Goal: Information Seeking & Learning: Learn about a topic

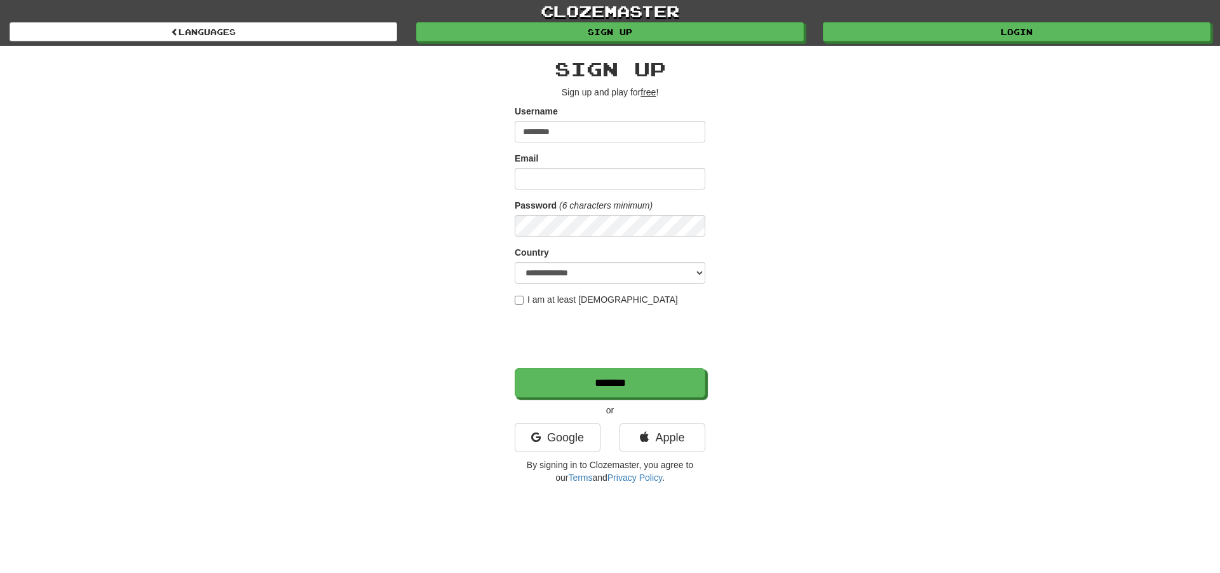
type input "********"
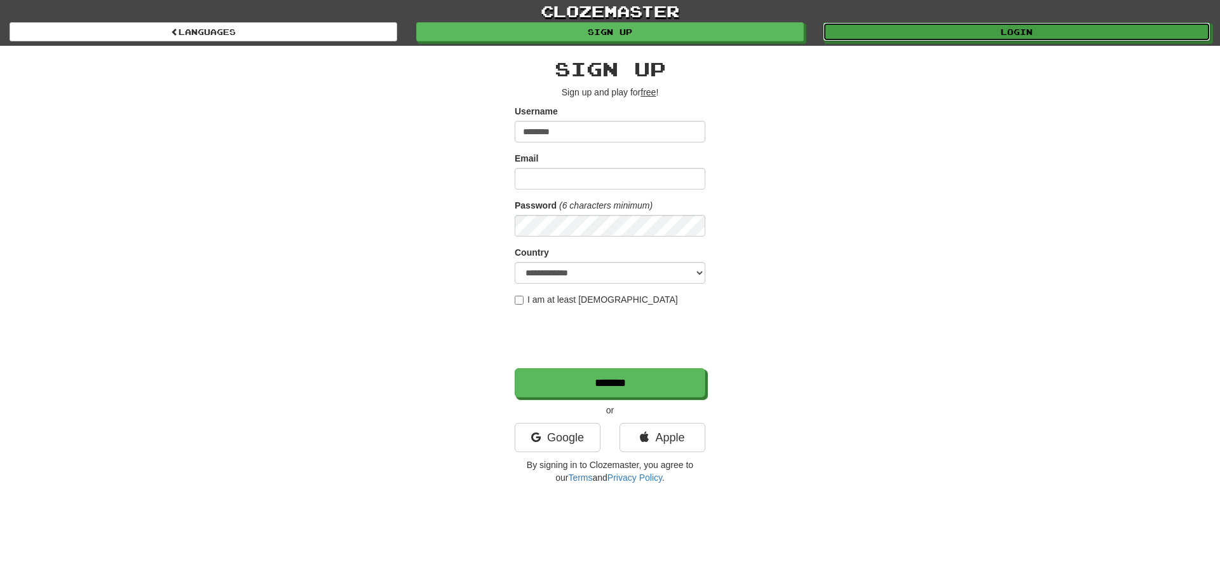
click at [995, 35] on link "Login" at bounding box center [1017, 31] width 388 height 19
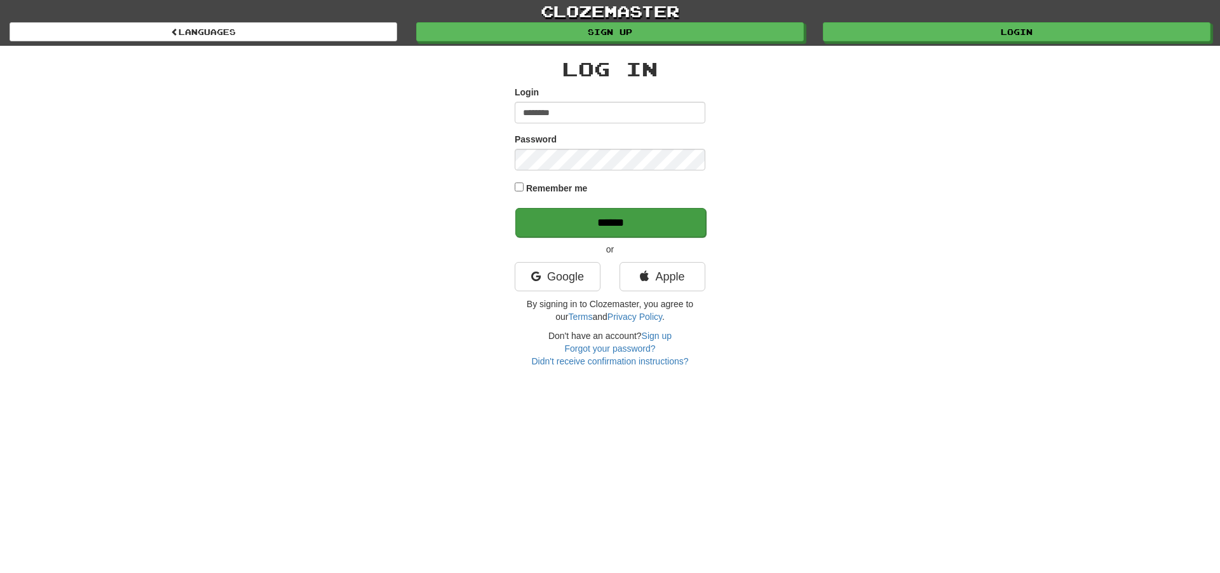
type input "********"
click at [615, 222] on input "******" at bounding box center [610, 222] width 191 height 29
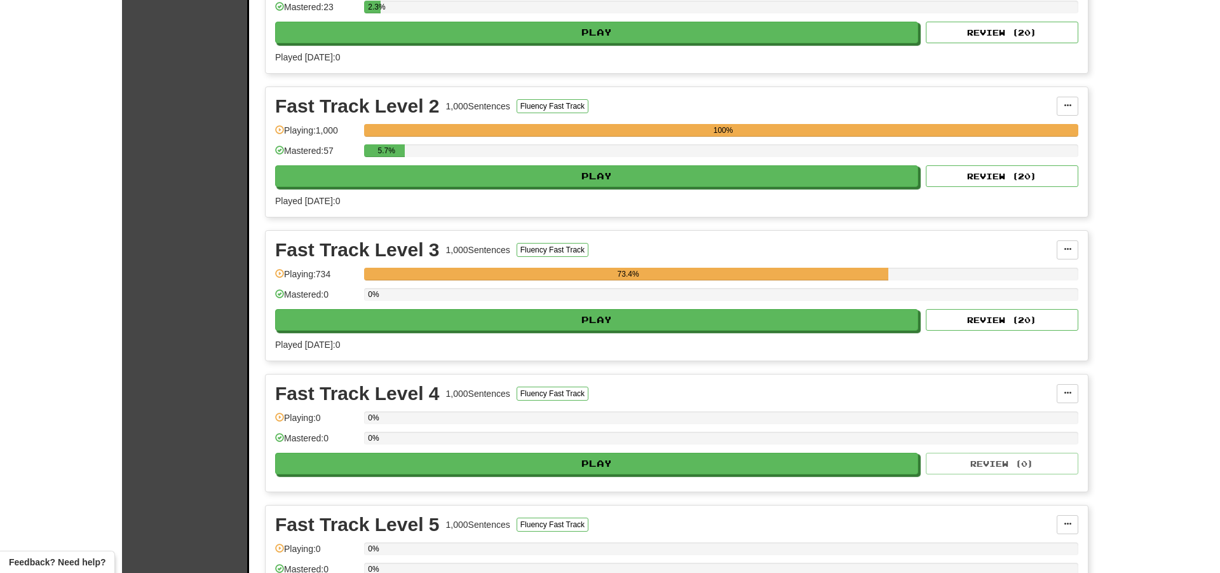
scroll to position [435, 0]
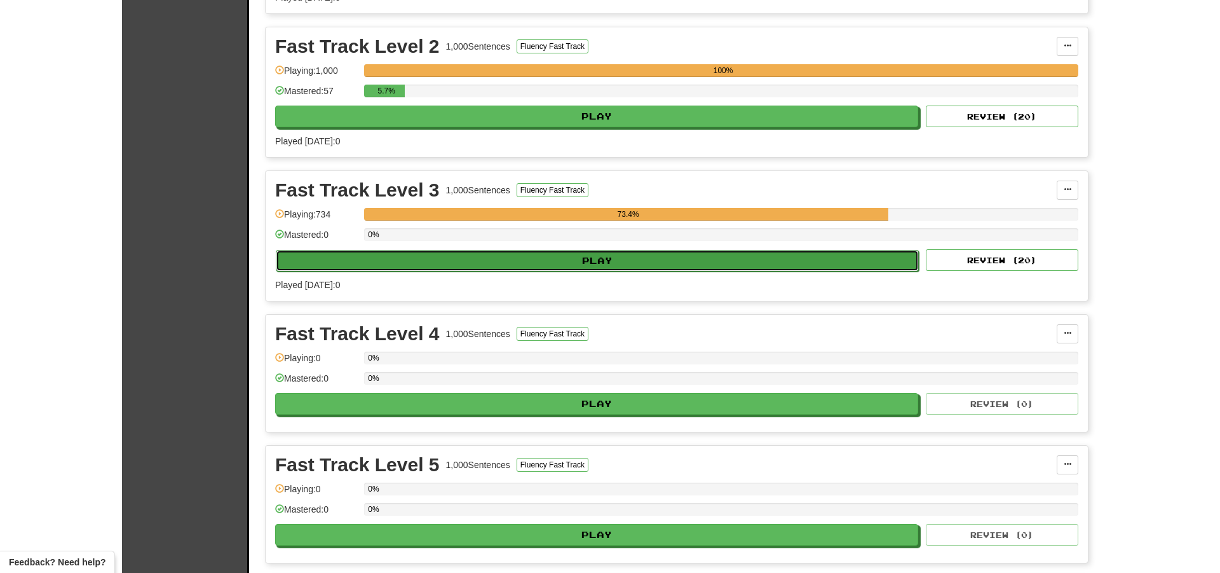
click at [609, 260] on button "Play" at bounding box center [597, 261] width 643 height 22
select select "**"
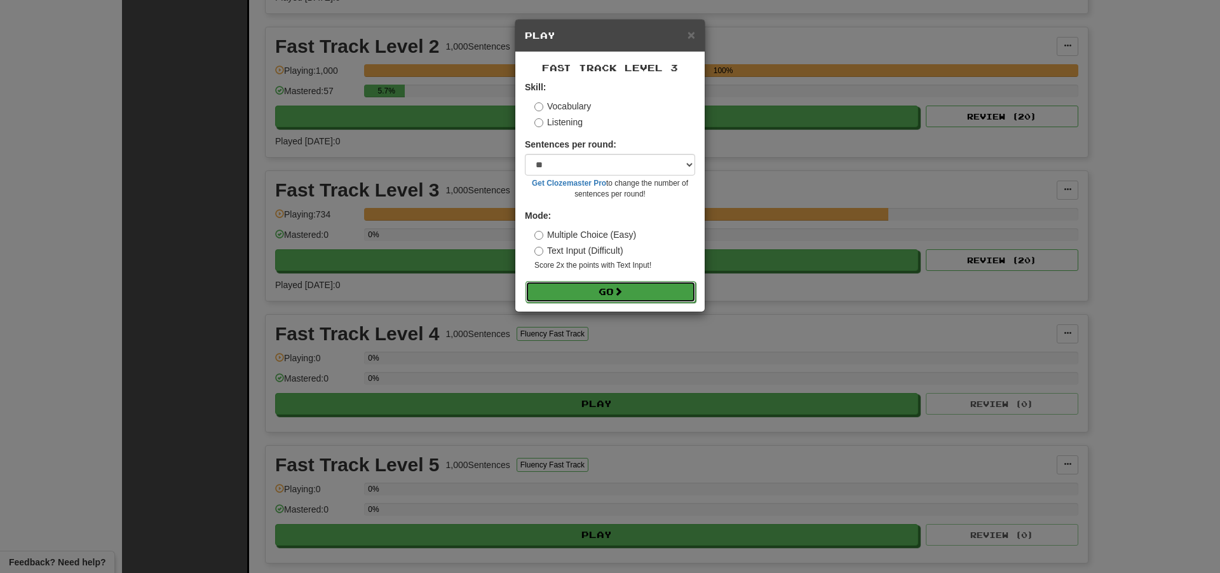
click at [605, 288] on button "Go" at bounding box center [611, 292] width 170 height 22
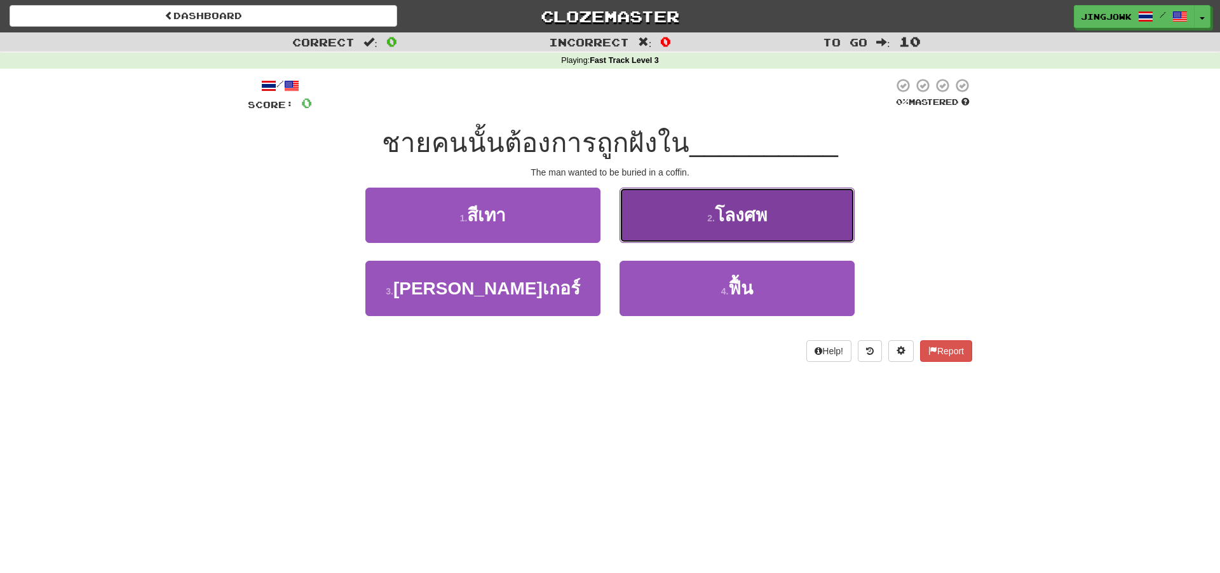
click at [745, 213] on span "โลงศพ" at bounding box center [741, 215] width 52 height 20
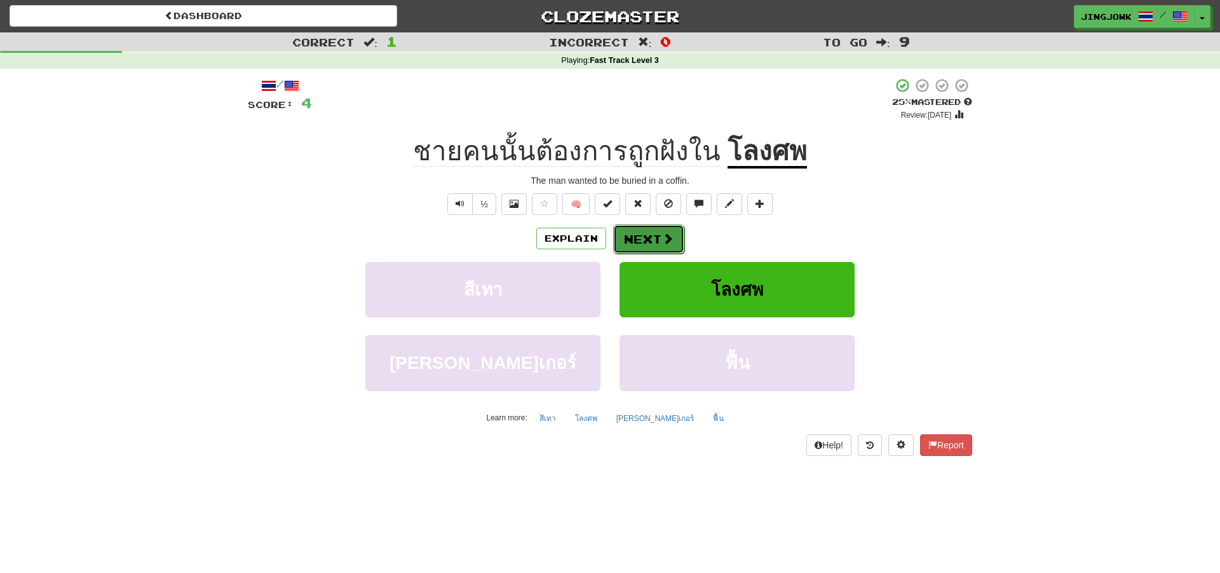
click at [645, 241] on button "Next" at bounding box center [648, 238] width 71 height 29
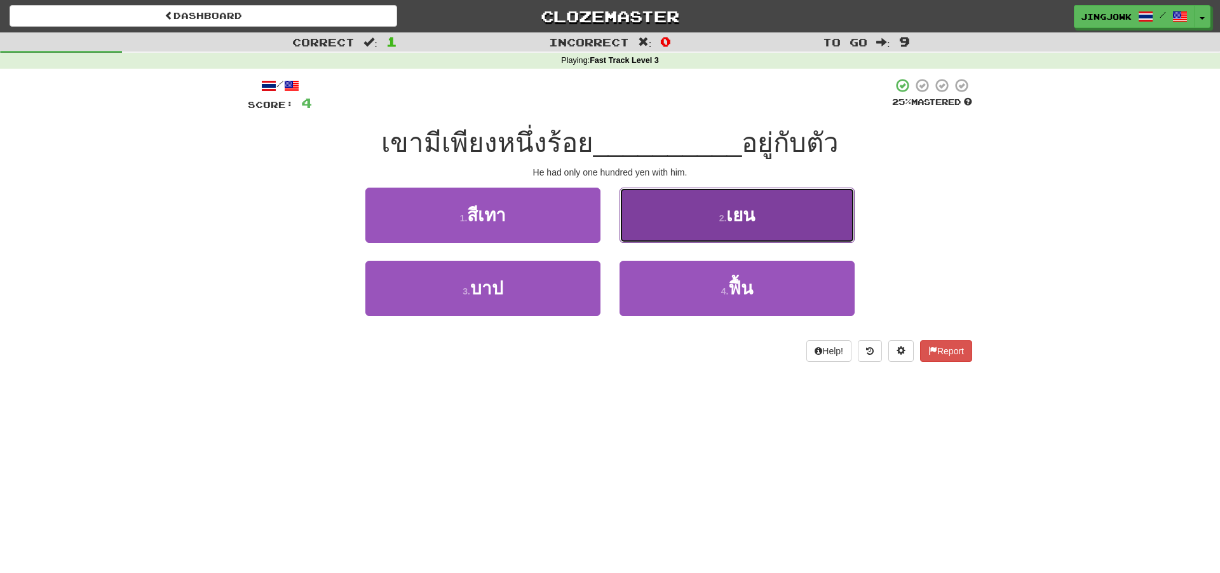
click at [746, 225] on span "เยน" at bounding box center [740, 215] width 29 height 20
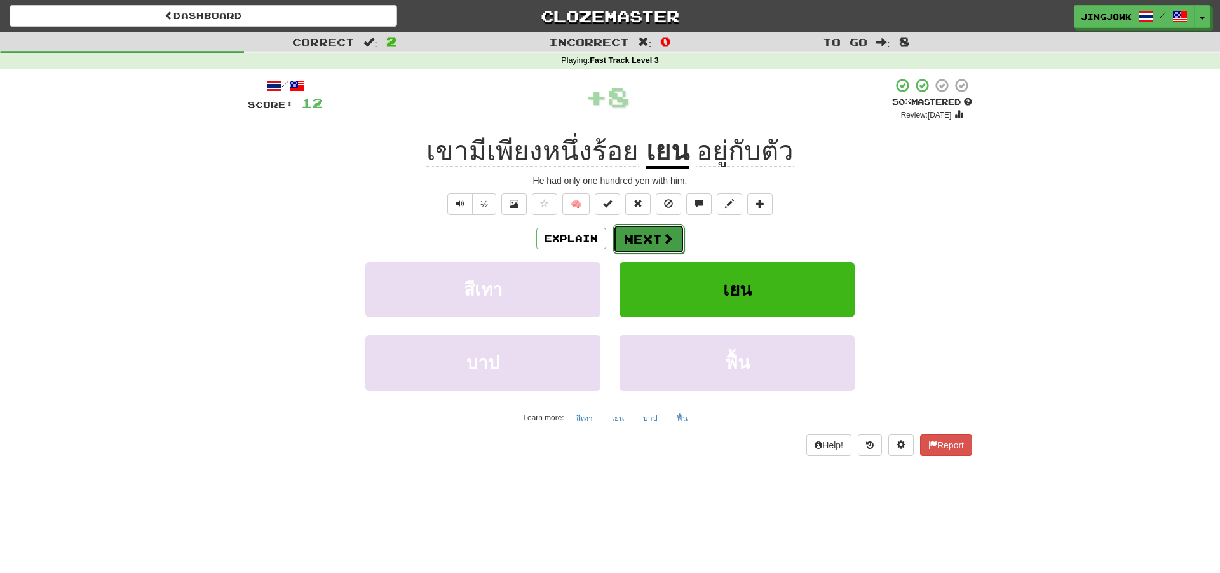
click at [645, 236] on button "Next" at bounding box center [648, 238] width 71 height 29
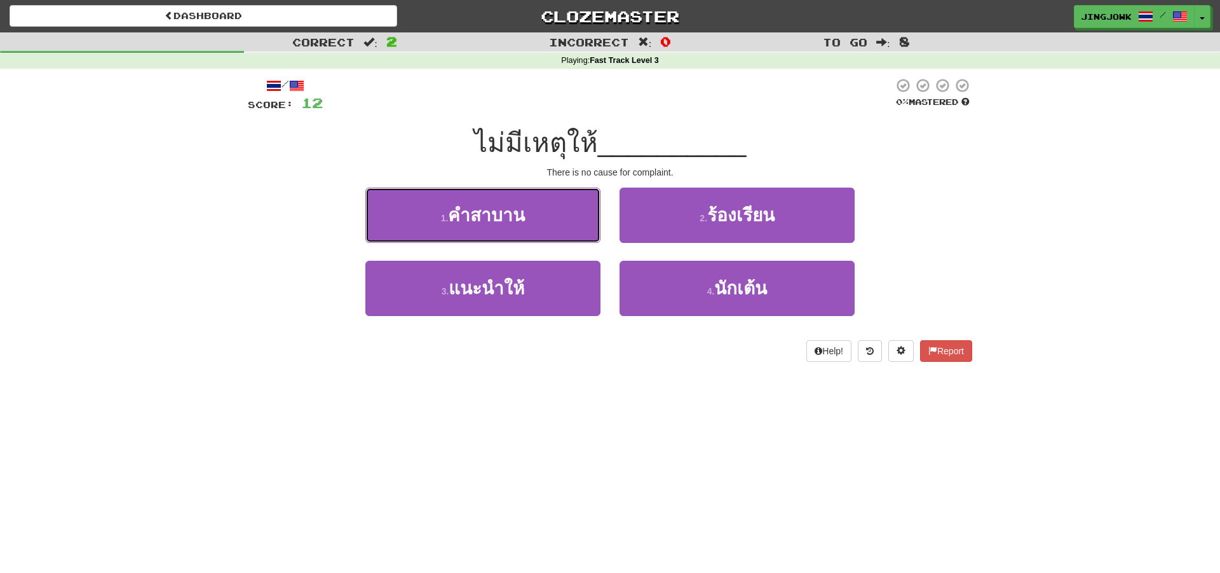
click at [465, 217] on span "คําสาบาน" at bounding box center [486, 215] width 77 height 20
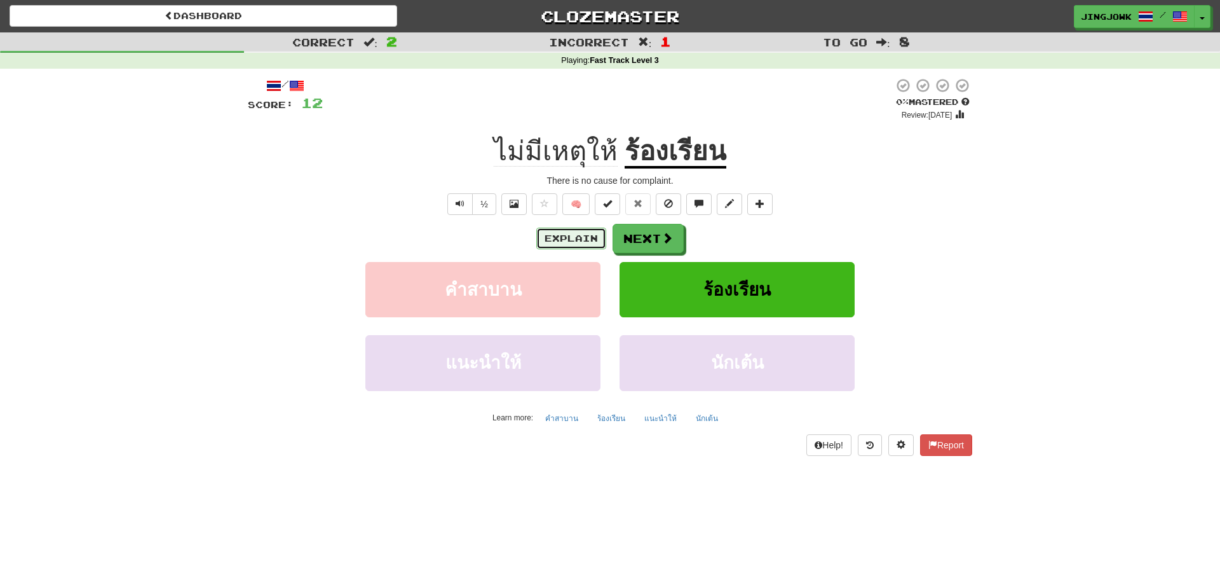
click at [563, 238] on button "Explain" at bounding box center [571, 239] width 70 height 22
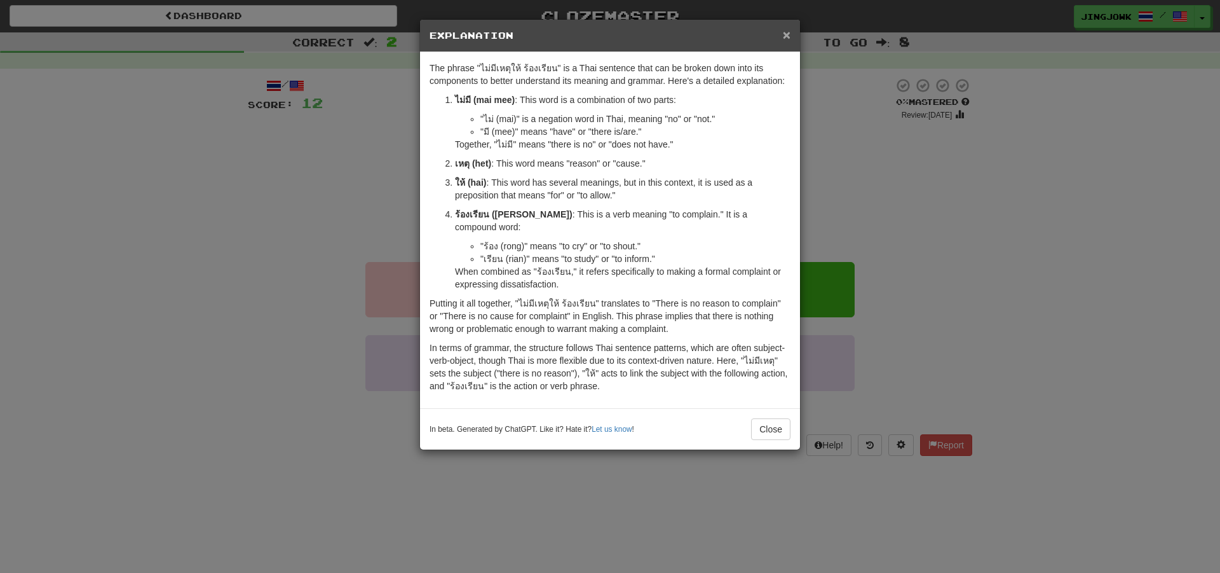
click at [785, 36] on span "×" at bounding box center [787, 34] width 8 height 15
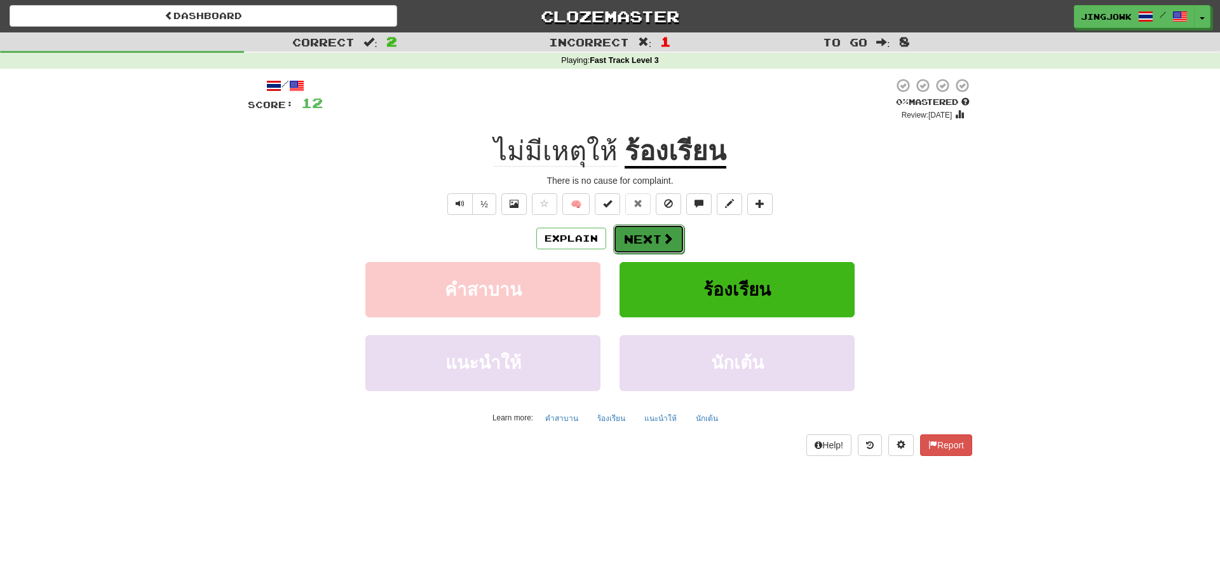
click at [647, 238] on button "Next" at bounding box center [648, 238] width 71 height 29
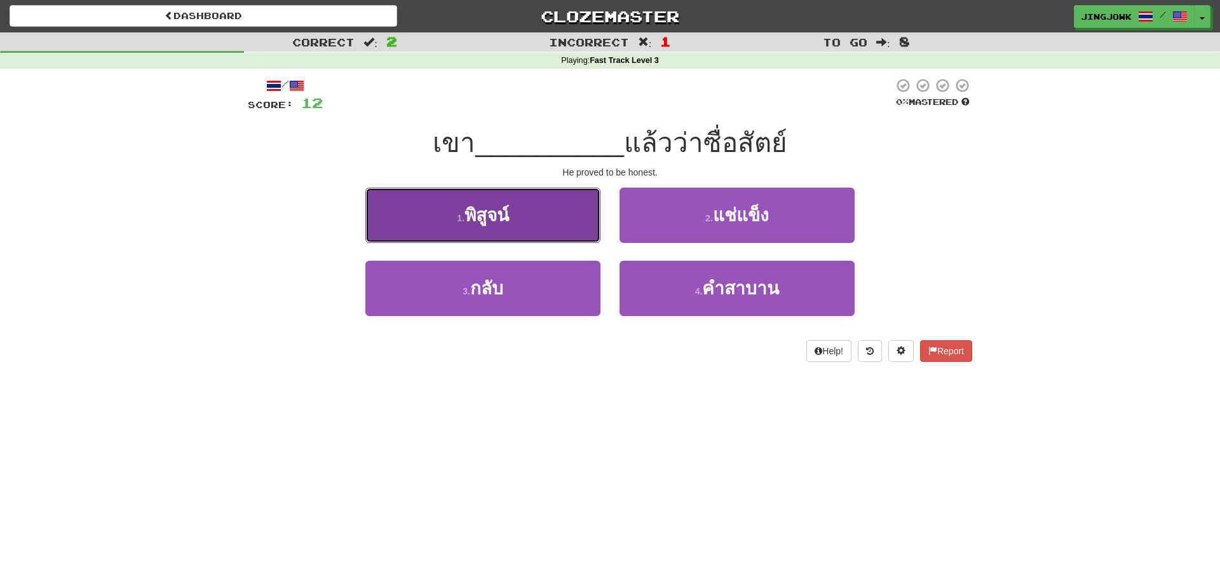
click at [476, 215] on span "พิสูจน์" at bounding box center [487, 215] width 44 height 20
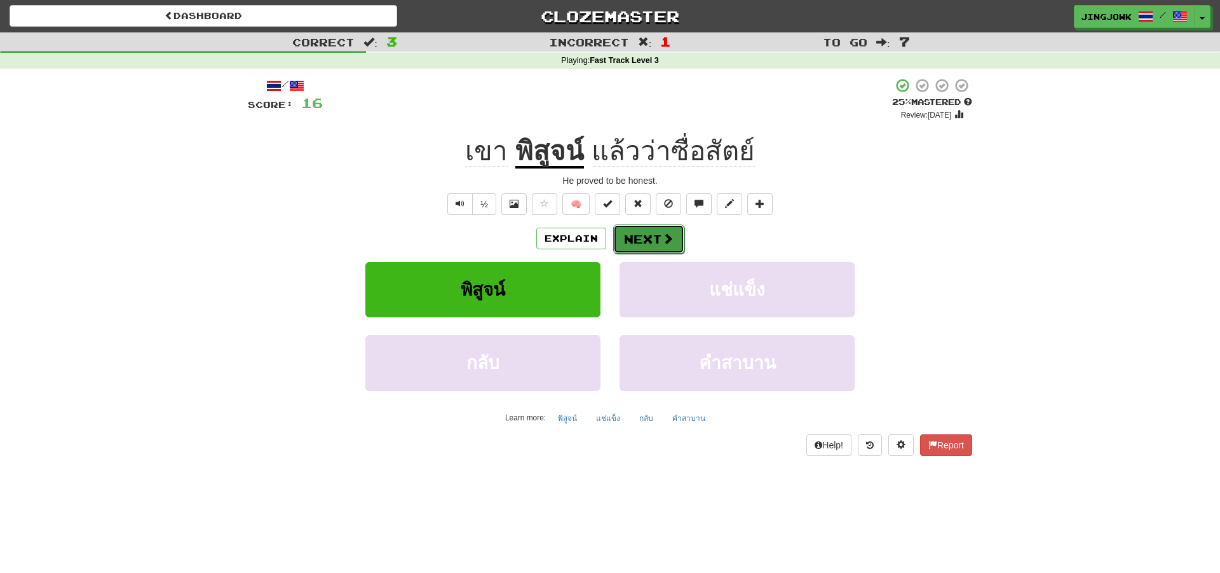
click at [644, 236] on button "Next" at bounding box center [648, 238] width 71 height 29
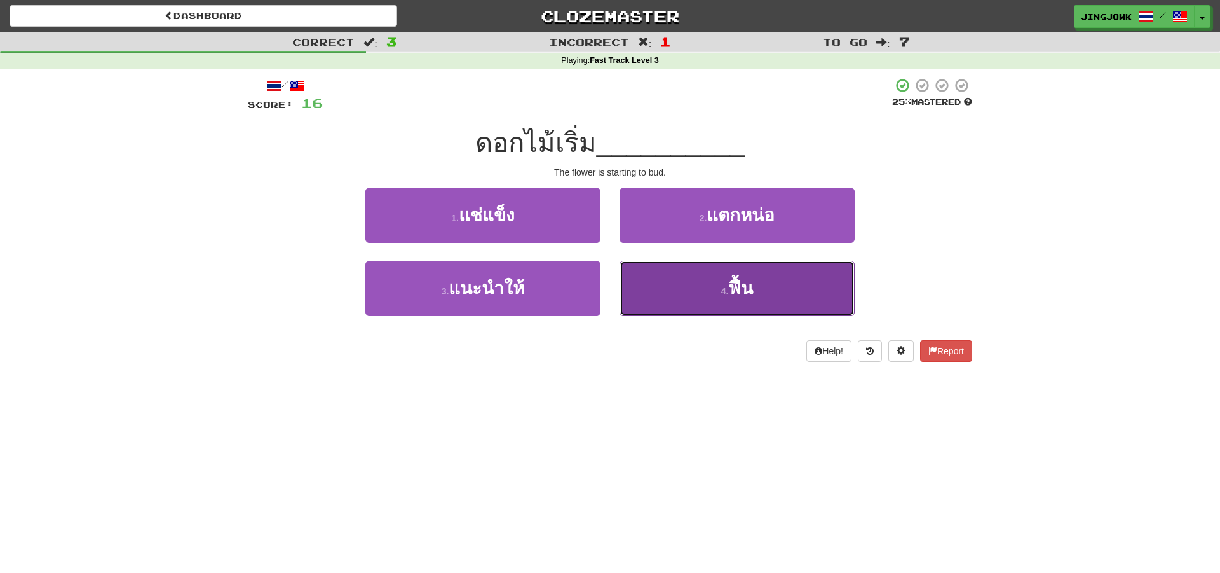
click at [742, 287] on span "ฟื้น" at bounding box center [740, 288] width 25 height 20
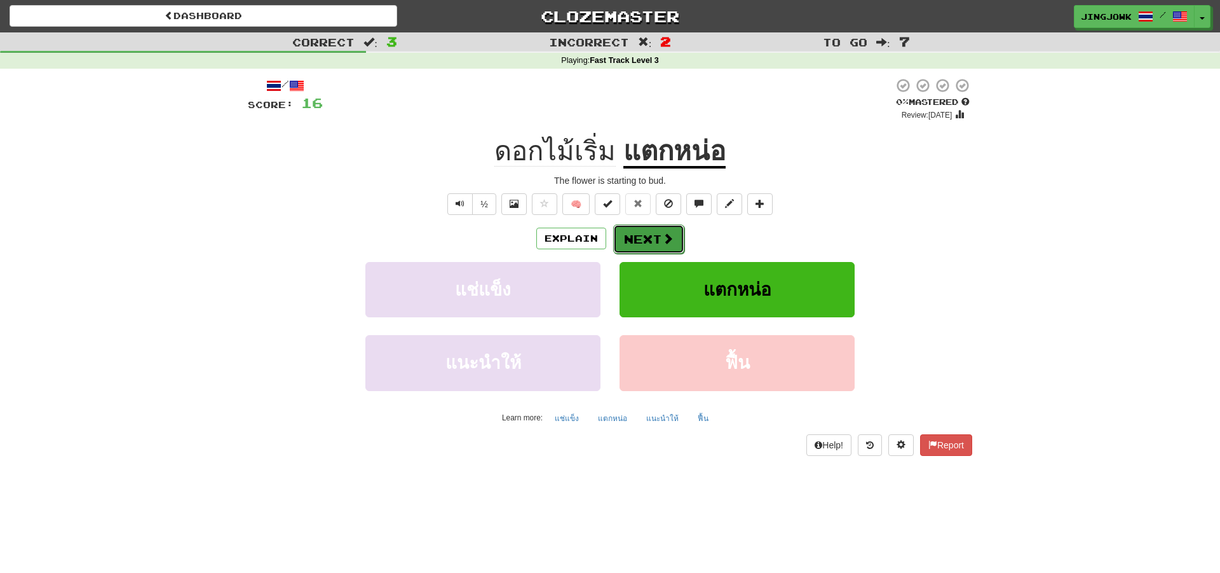
click at [642, 237] on button "Next" at bounding box center [648, 238] width 71 height 29
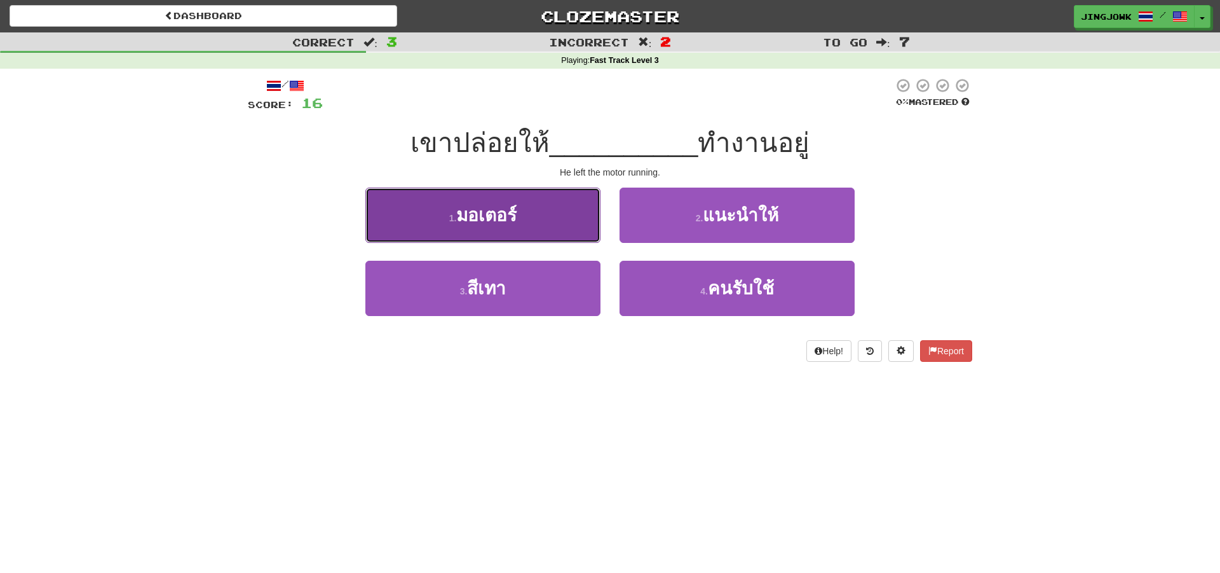
click at [480, 219] on span "มอเตอร์" at bounding box center [486, 215] width 60 height 20
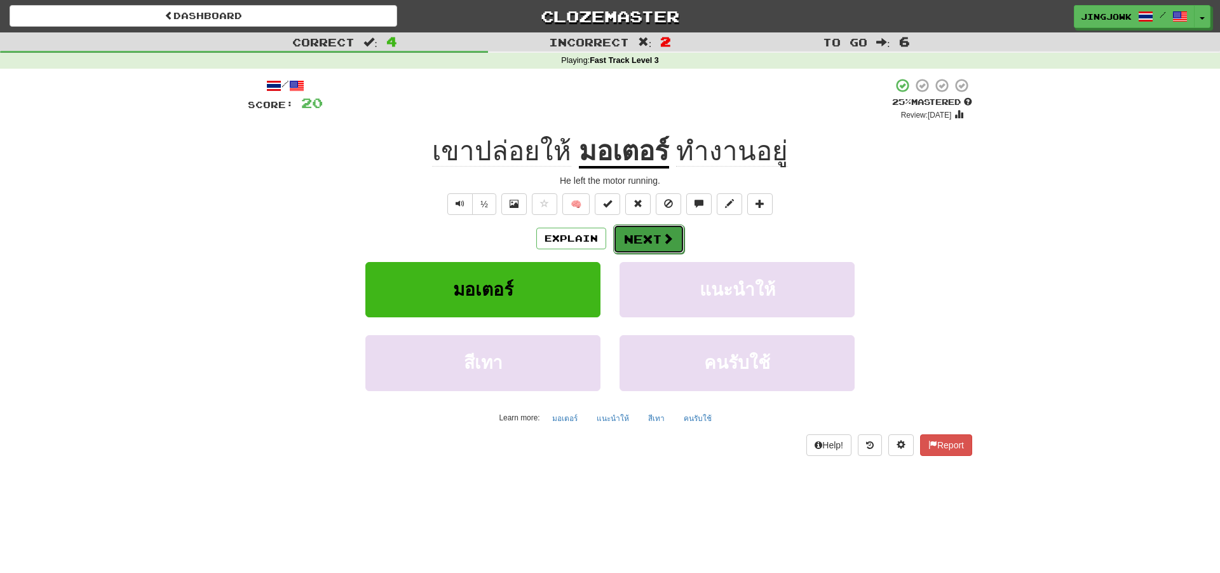
click at [653, 236] on button "Next" at bounding box center [648, 238] width 71 height 29
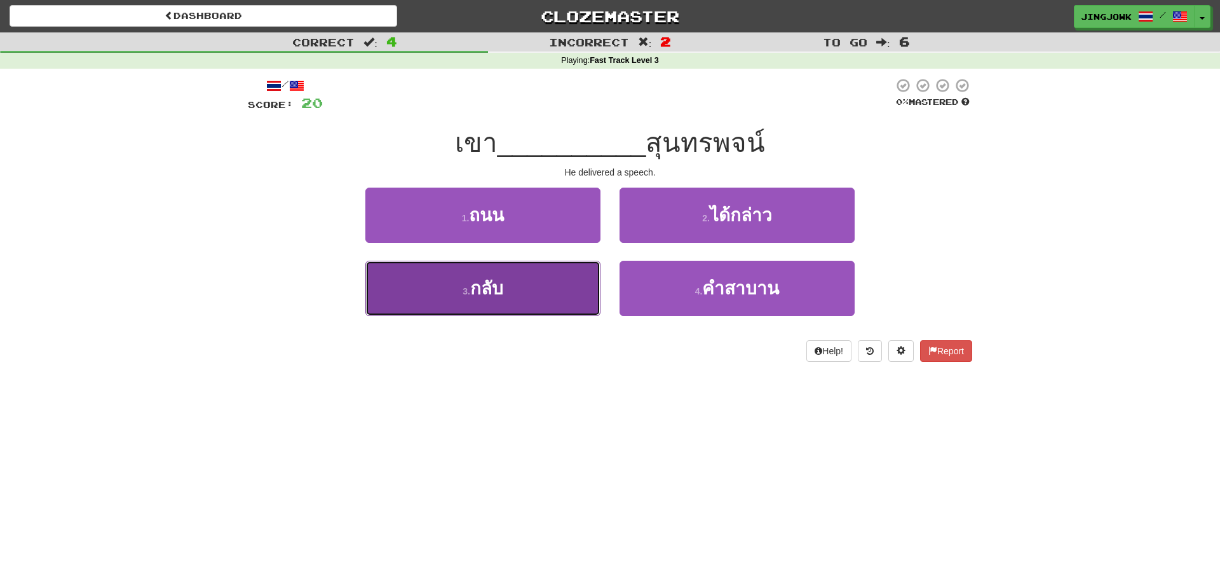
click at [502, 292] on span "กลับ" at bounding box center [486, 288] width 33 height 20
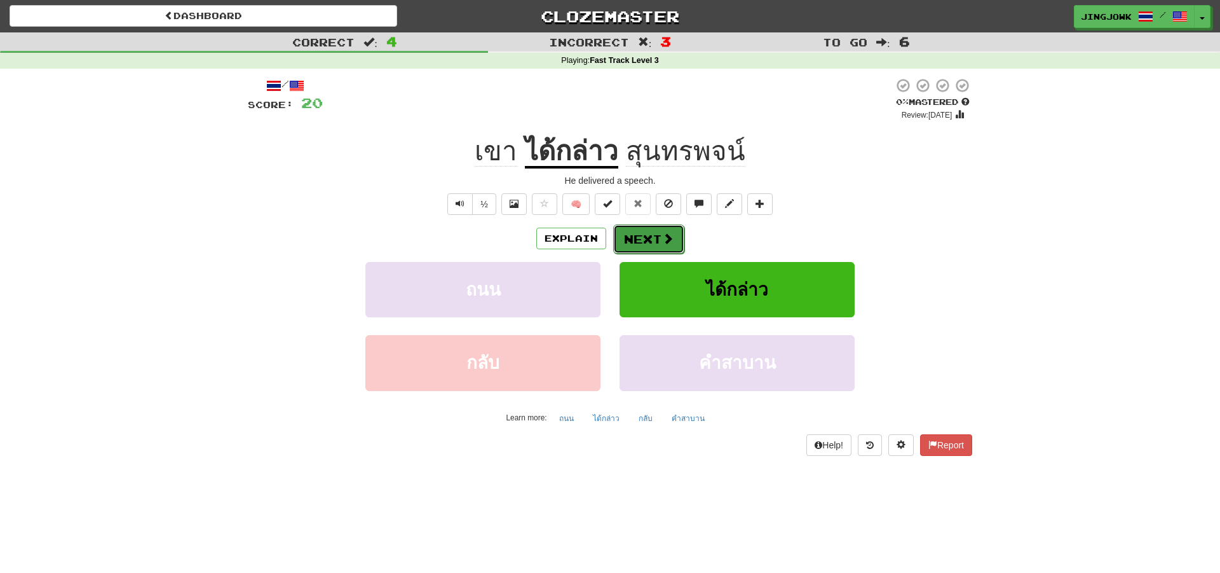
click at [642, 238] on button "Next" at bounding box center [648, 238] width 71 height 29
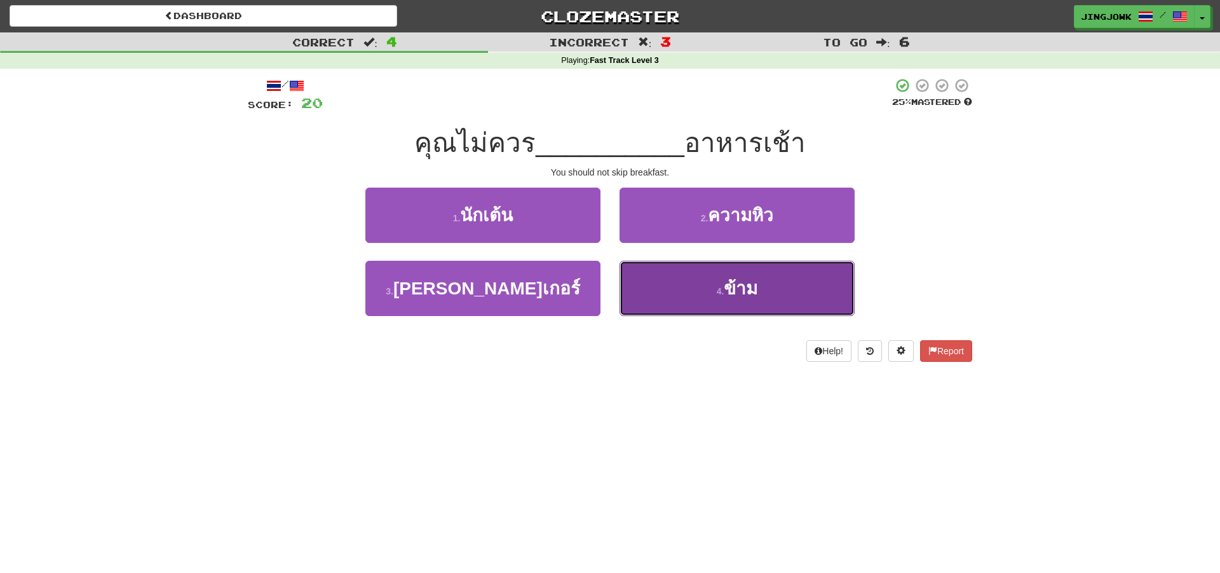
click at [733, 293] on span "ข้าม" at bounding box center [741, 288] width 34 height 20
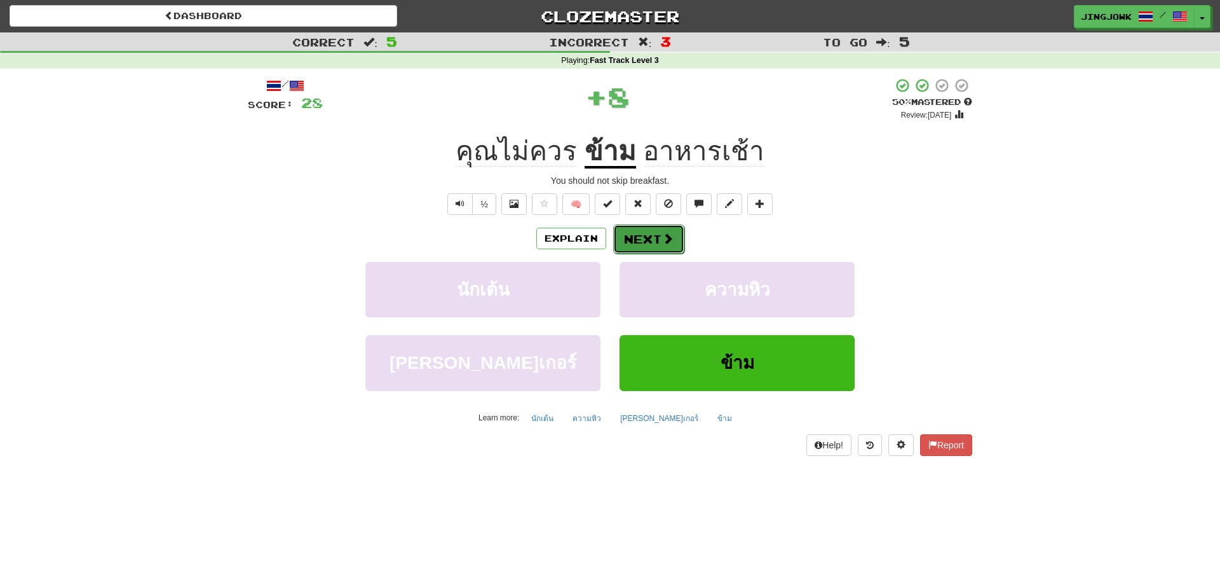
click at [649, 240] on button "Next" at bounding box center [648, 238] width 71 height 29
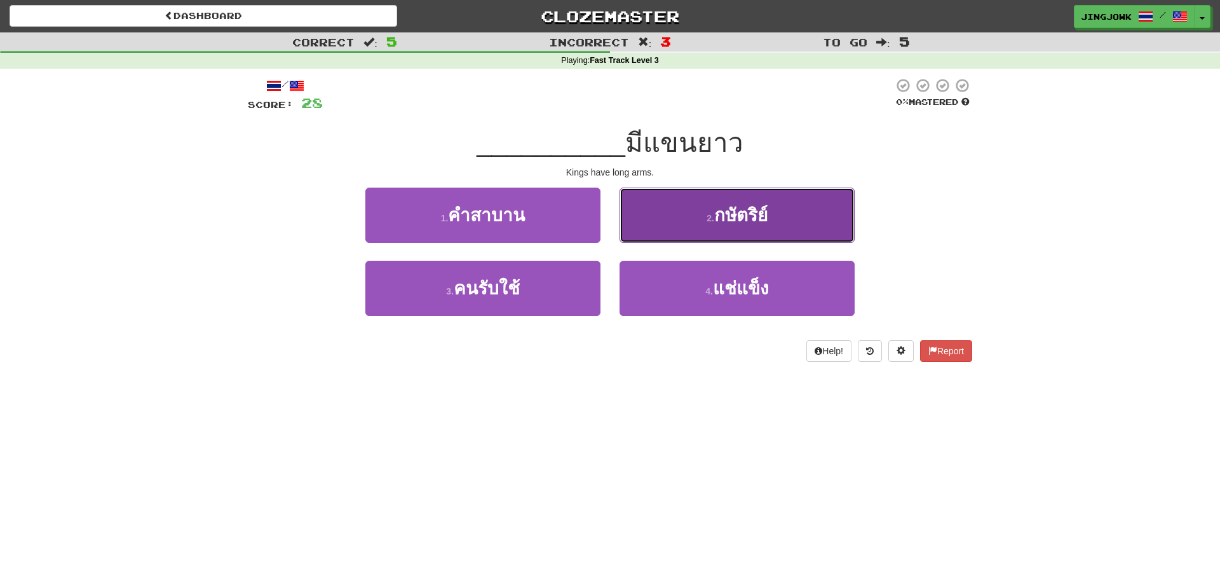
click at [734, 217] on span "กษัตริย์" at bounding box center [740, 215] width 53 height 20
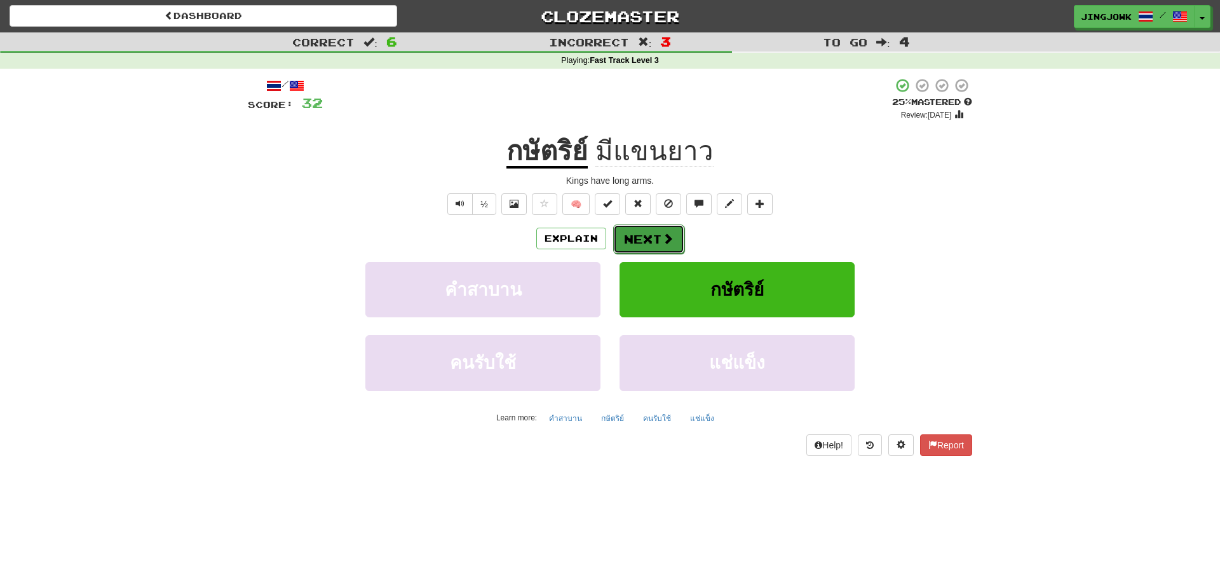
click at [648, 238] on button "Next" at bounding box center [648, 238] width 71 height 29
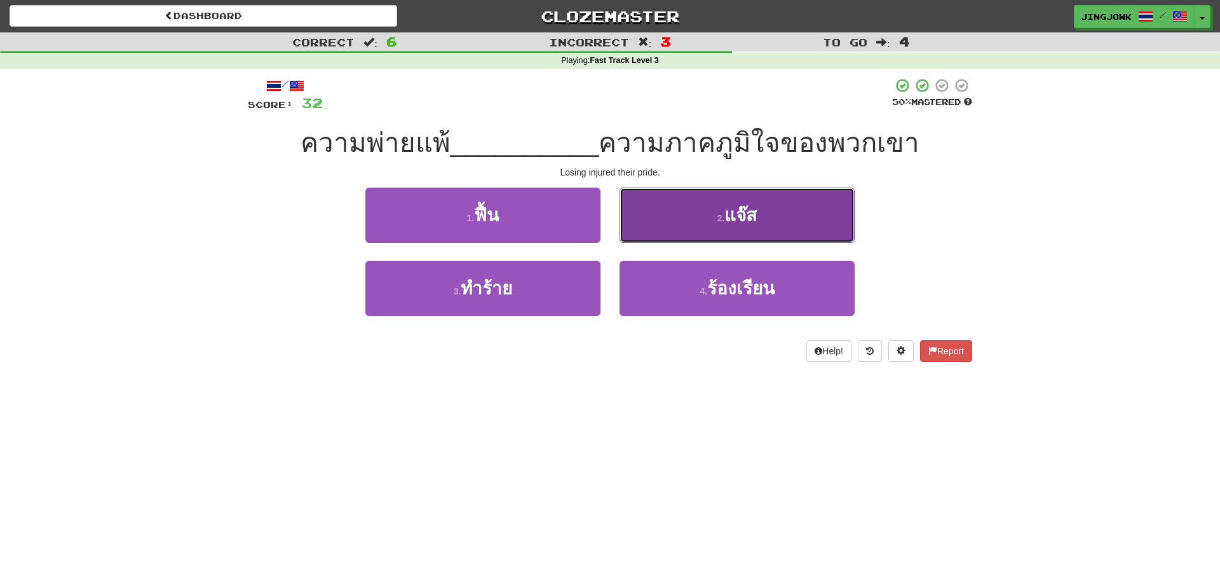
click at [734, 221] on span "แจ๊ส" at bounding box center [740, 215] width 32 height 20
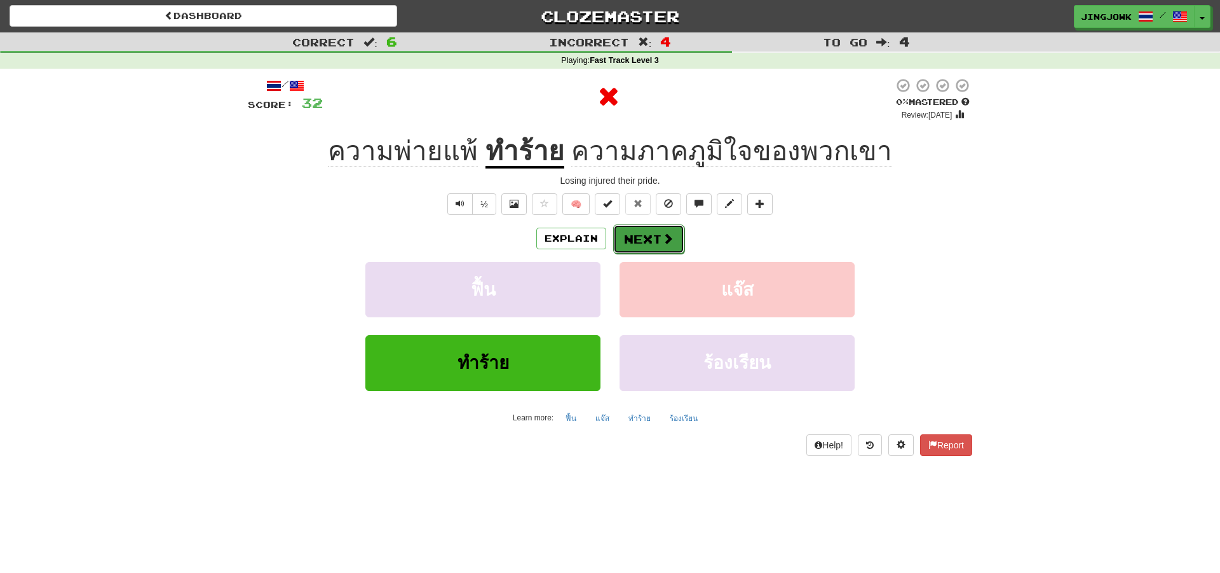
click at [645, 238] on button "Next" at bounding box center [648, 238] width 71 height 29
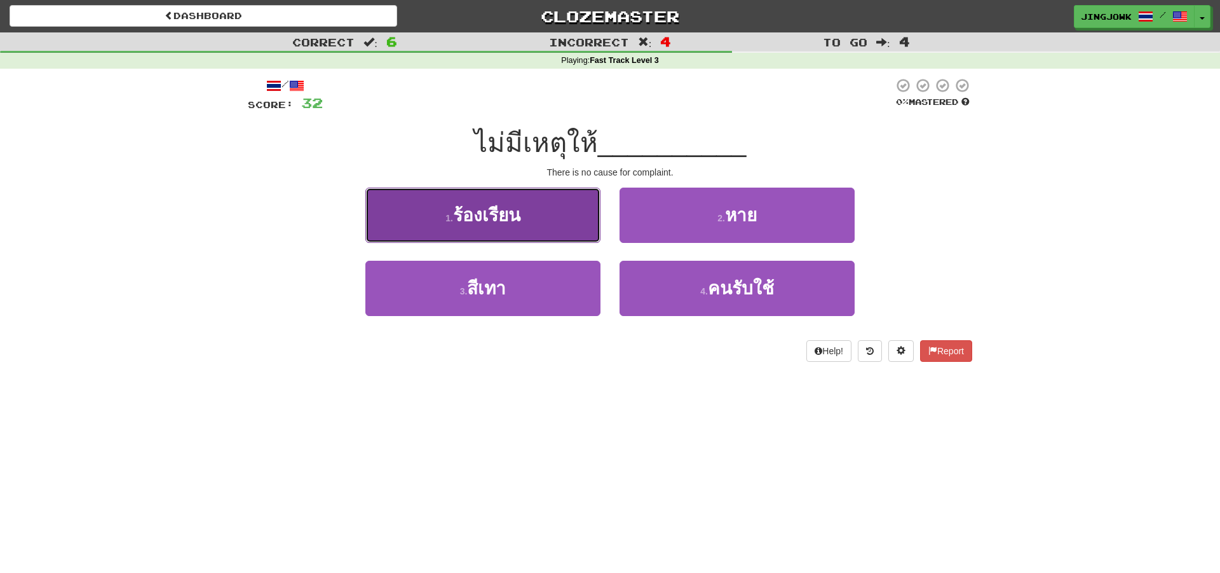
click at [482, 216] on span "ร้องเรียน" at bounding box center [486, 215] width 67 height 20
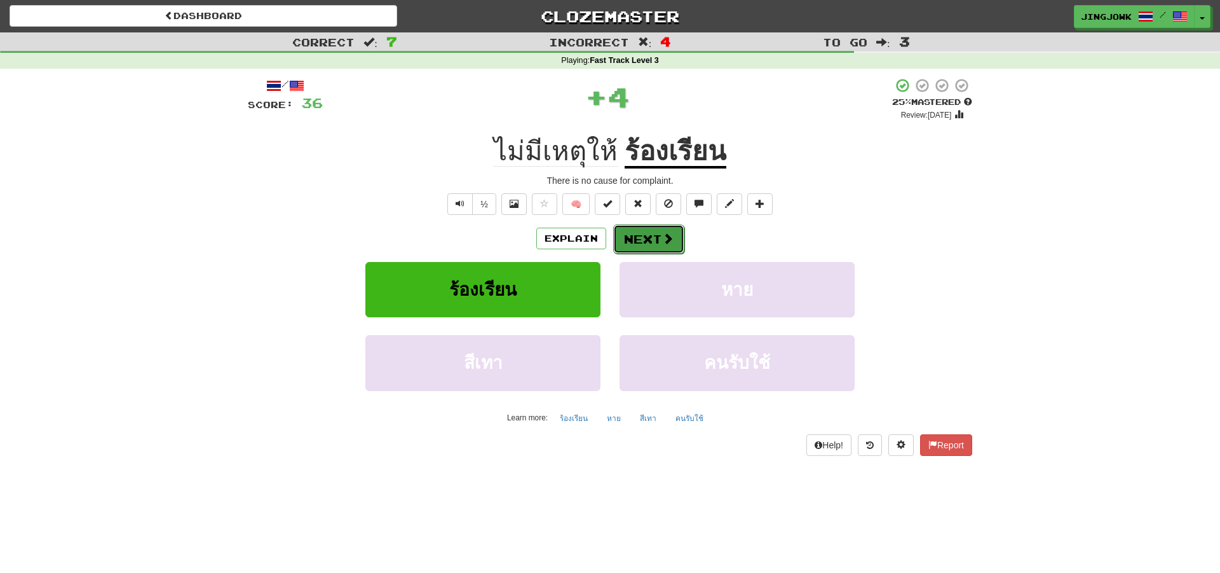
click at [639, 237] on button "Next" at bounding box center [648, 238] width 71 height 29
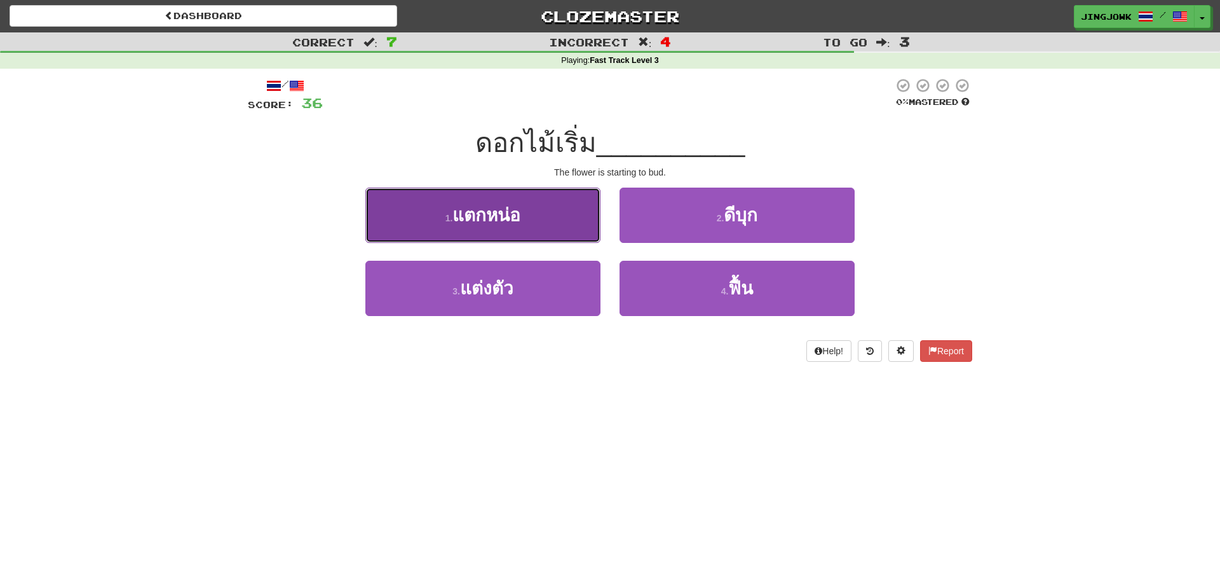
click at [485, 217] on span "แตกหน่อ" at bounding box center [486, 215] width 68 height 20
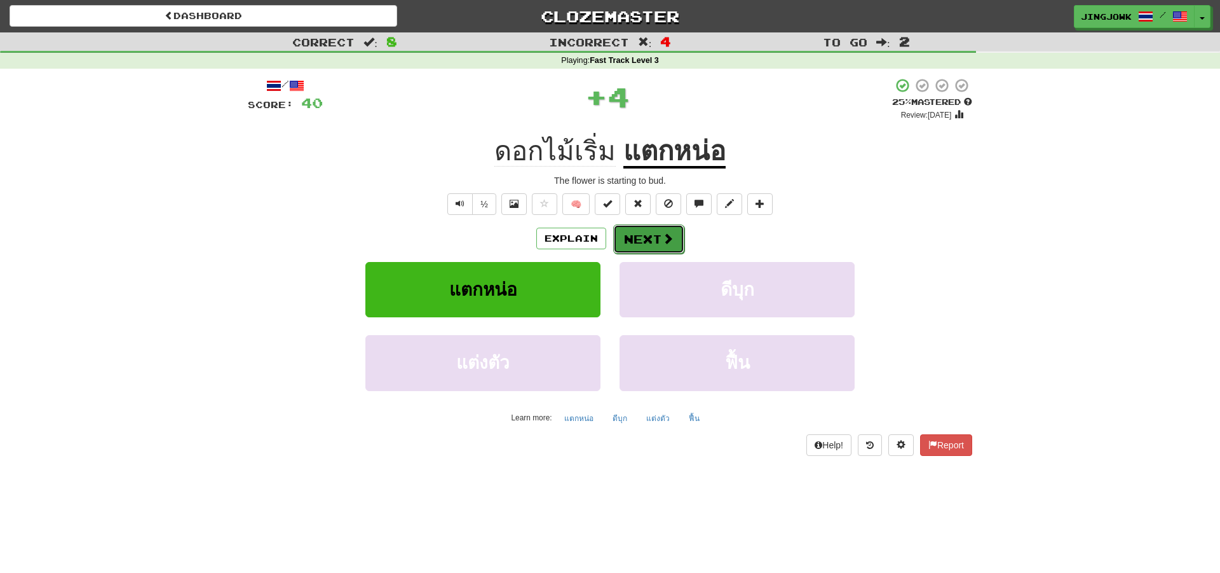
click at [646, 237] on button "Next" at bounding box center [648, 238] width 71 height 29
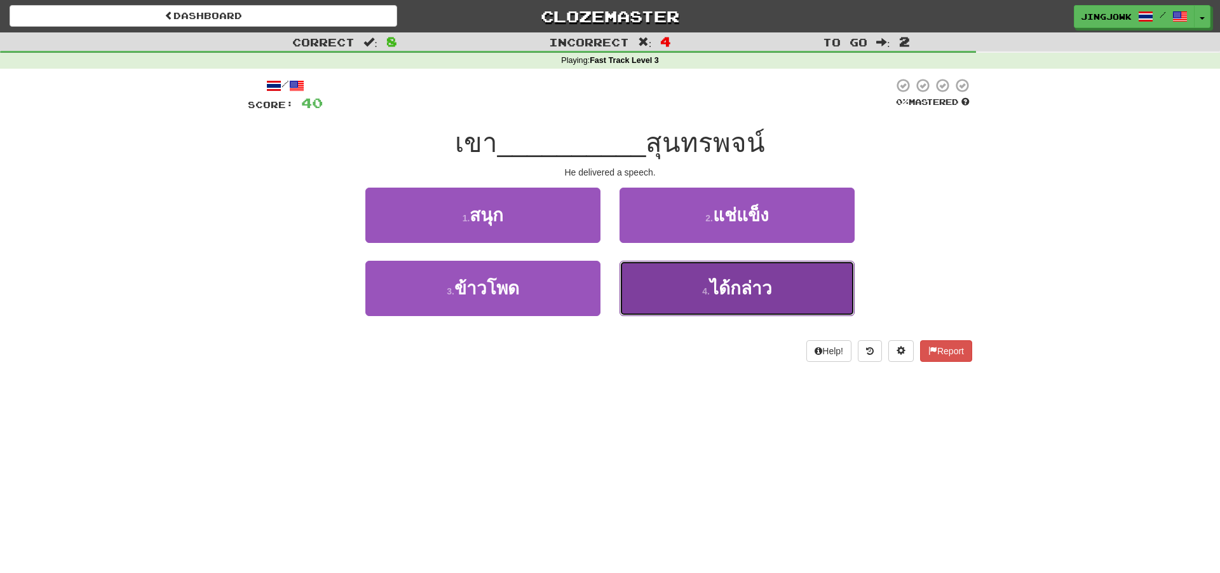
click at [729, 289] on span "ได้กล่าว" at bounding box center [741, 288] width 62 height 20
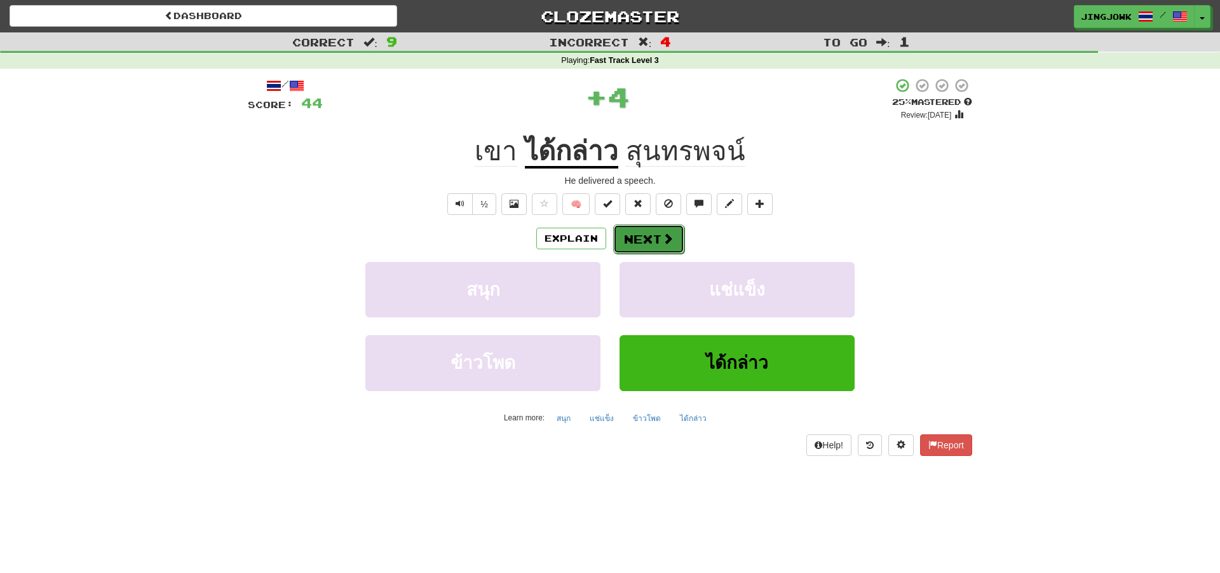
click at [645, 238] on button "Next" at bounding box center [648, 238] width 71 height 29
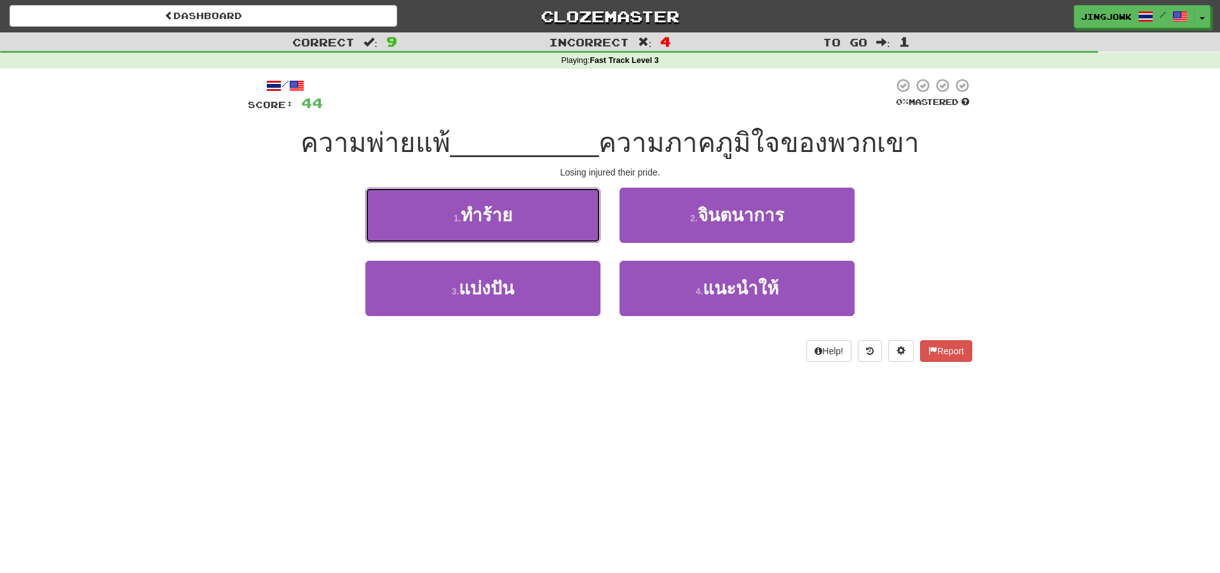
click at [500, 221] on span "ทำร้าย" at bounding box center [486, 215] width 51 height 20
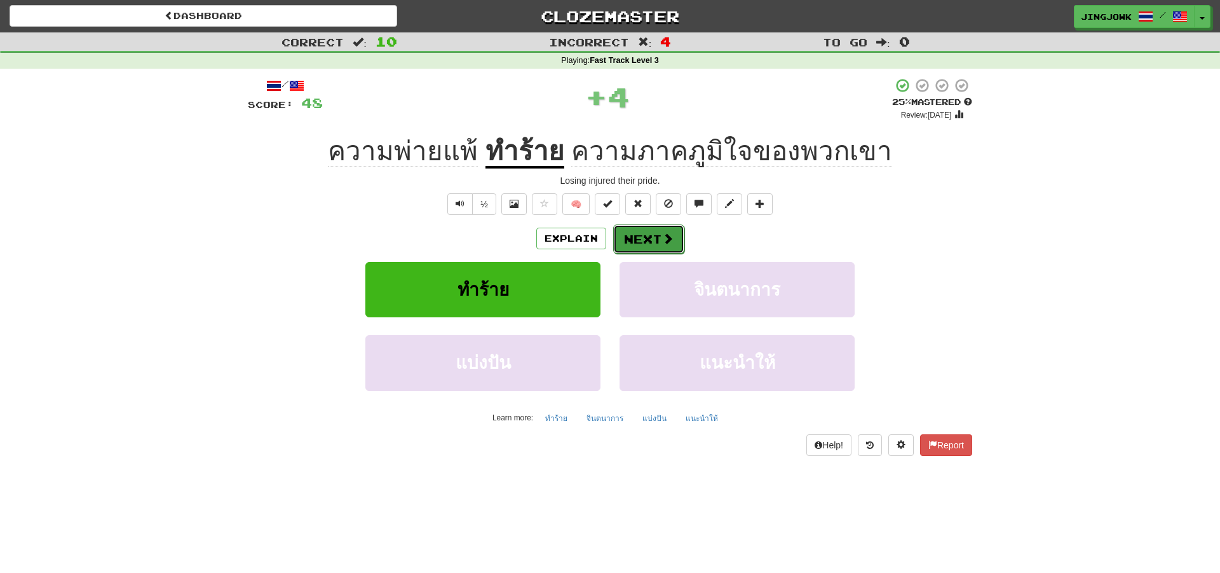
click at [648, 239] on button "Next" at bounding box center [648, 238] width 71 height 29
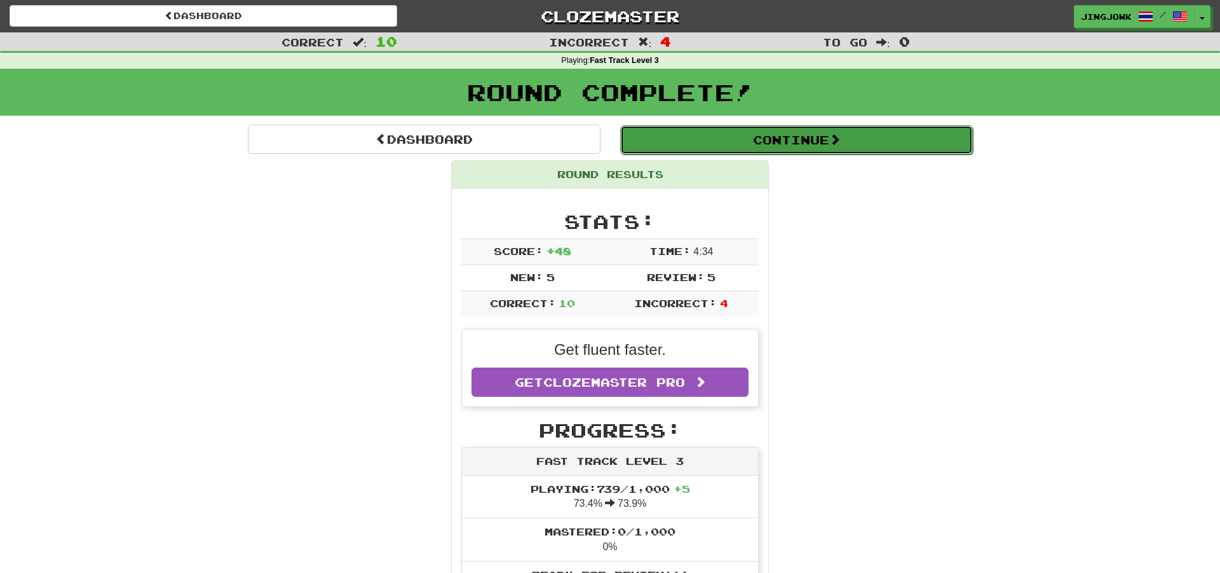
click at [792, 138] on button "Continue" at bounding box center [796, 139] width 353 height 29
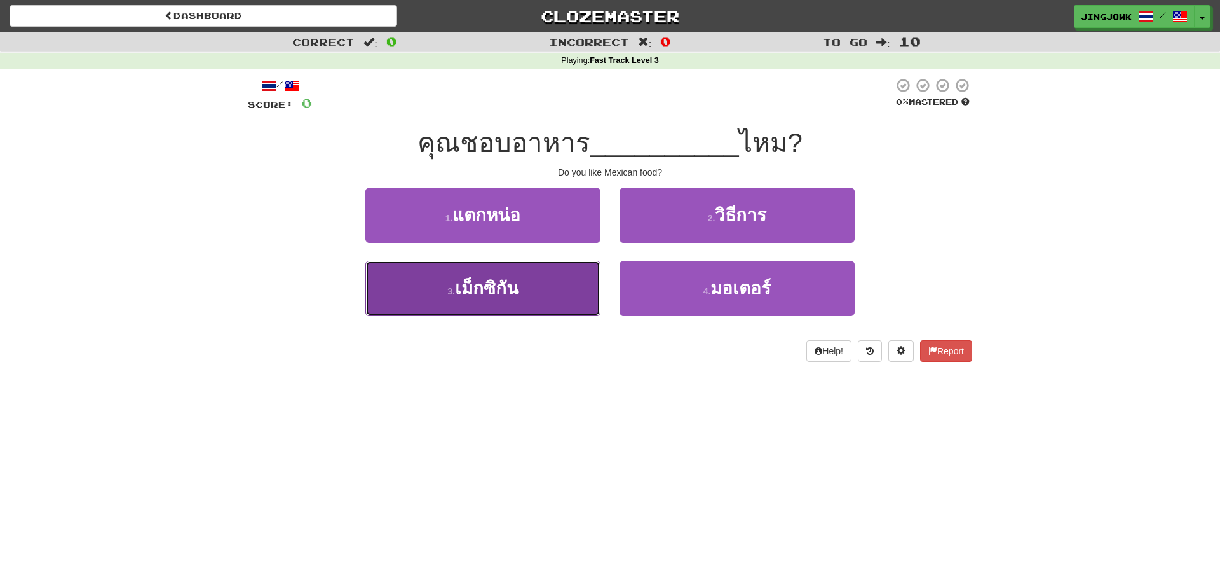
click at [473, 286] on span "เม็กซิกัน" at bounding box center [487, 288] width 64 height 20
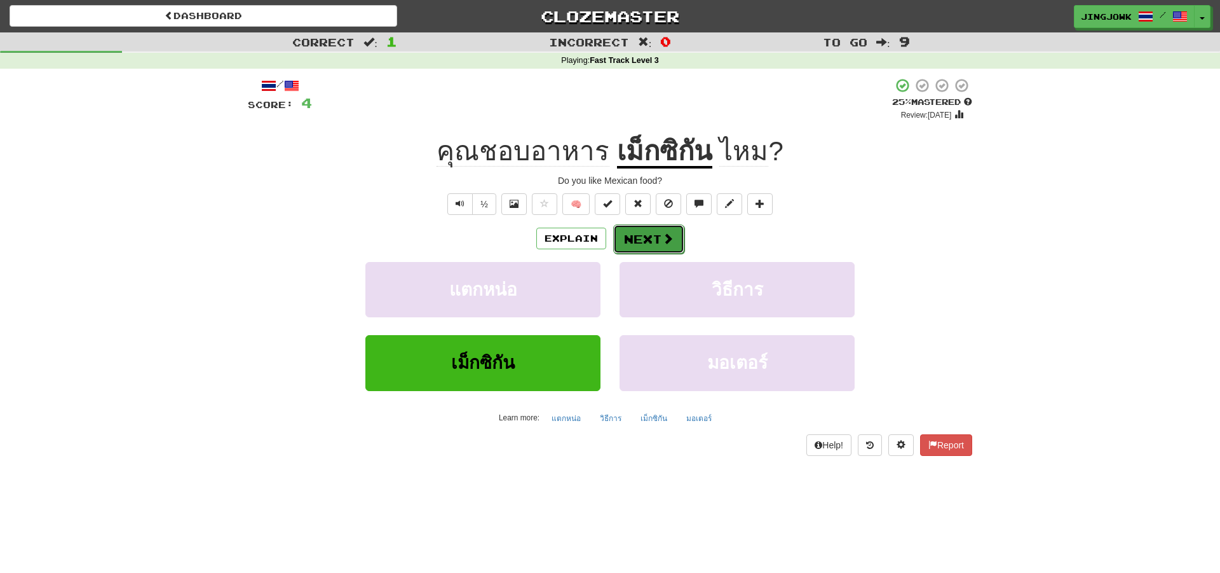
click at [645, 239] on button "Next" at bounding box center [648, 238] width 71 height 29
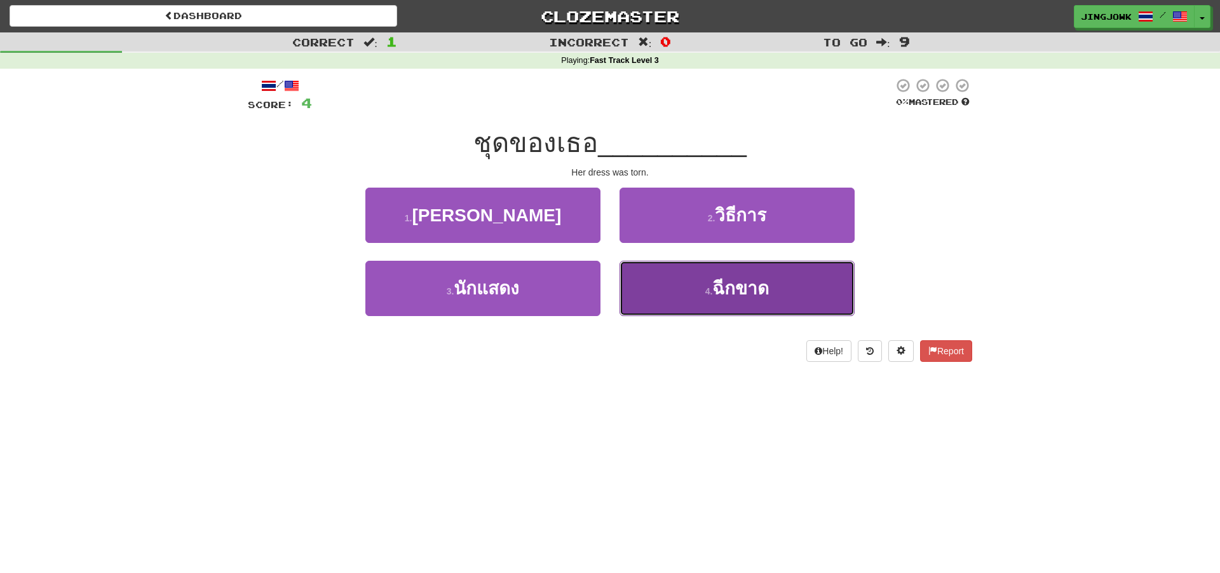
click at [722, 283] on span "ฉีกขาด" at bounding box center [740, 288] width 57 height 20
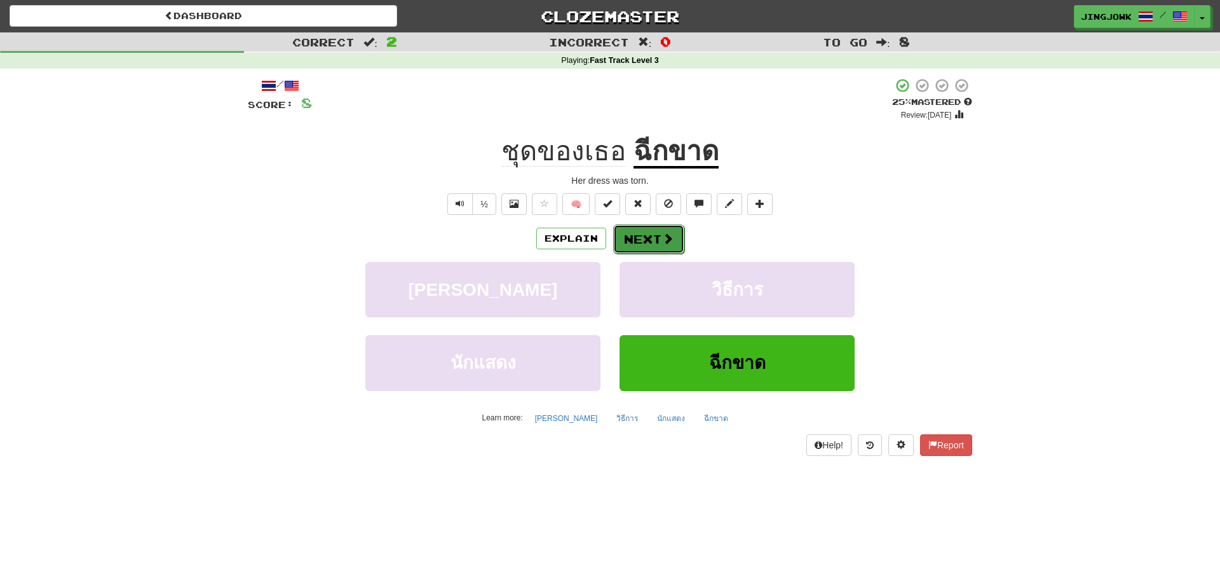
click at [649, 236] on button "Next" at bounding box center [648, 238] width 71 height 29
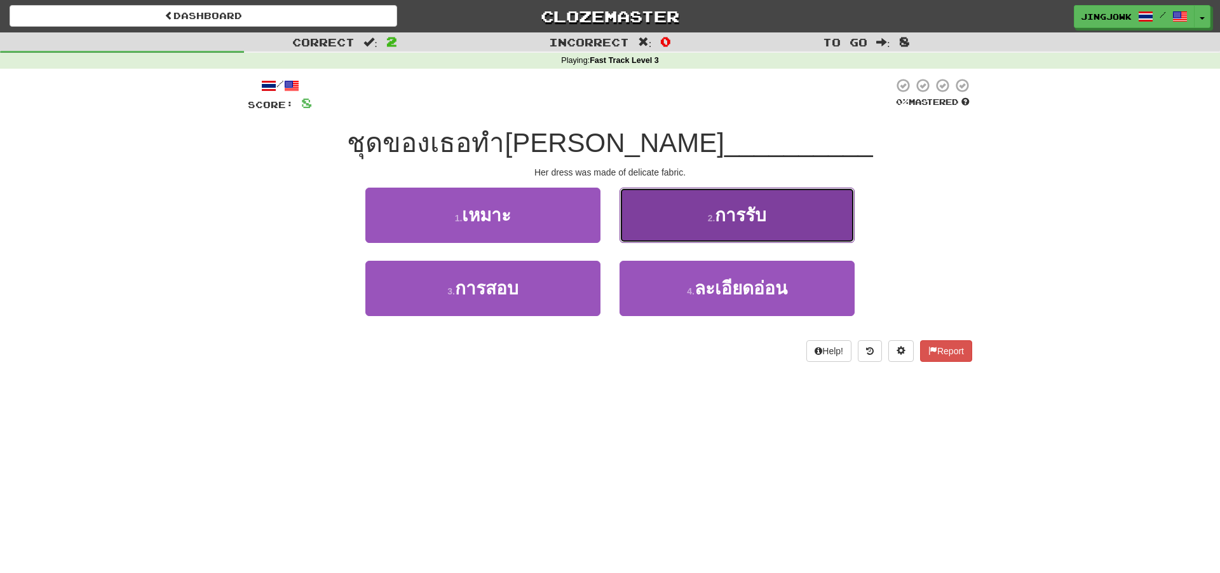
click at [735, 212] on span "การรับ" at bounding box center [740, 215] width 51 height 20
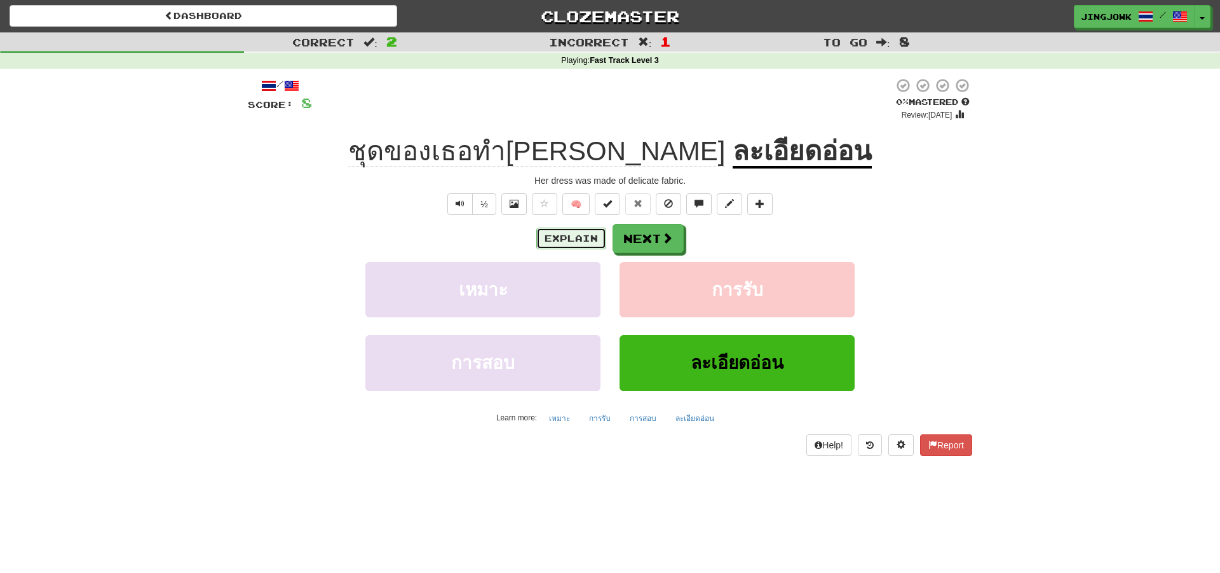
click at [554, 238] on button "Explain" at bounding box center [571, 239] width 70 height 22
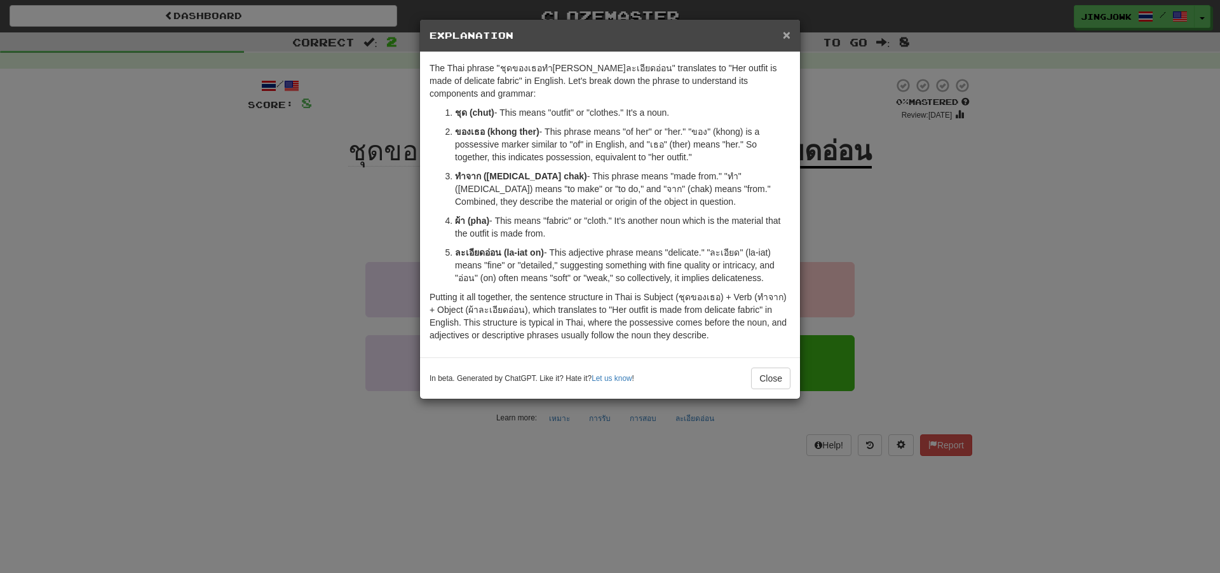
click at [785, 37] on span "×" at bounding box center [787, 34] width 8 height 15
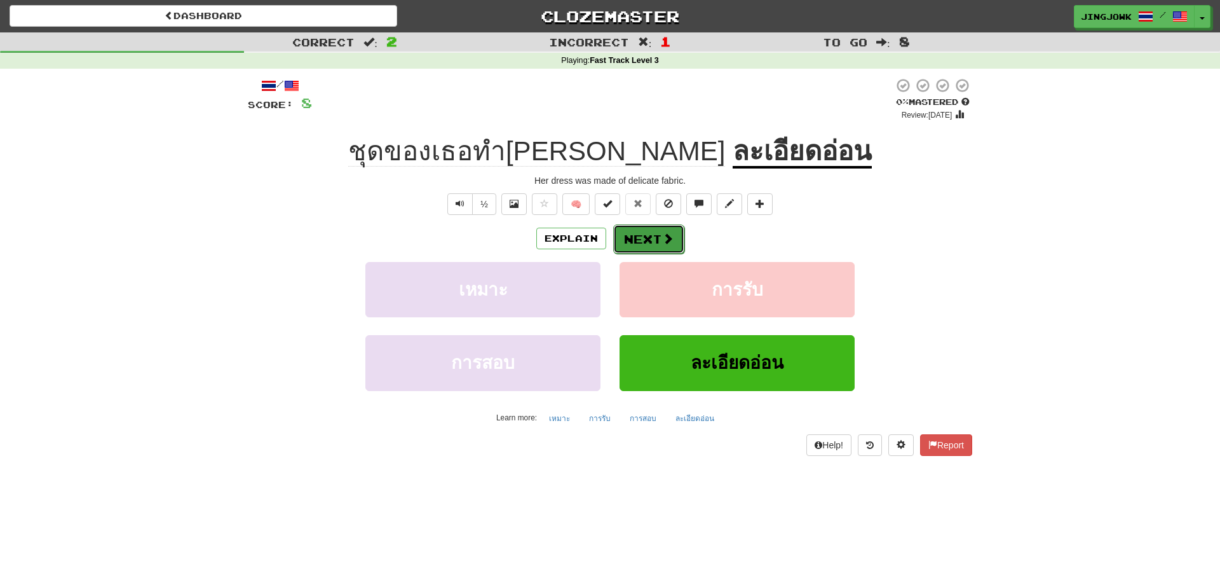
click at [652, 236] on button "Next" at bounding box center [648, 238] width 71 height 29
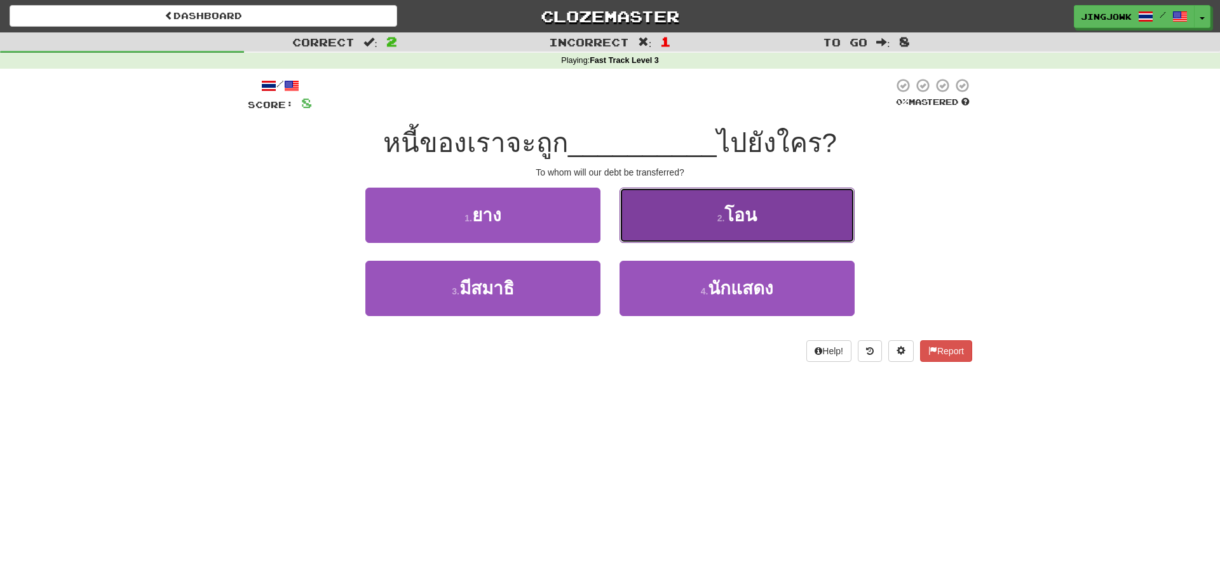
click at [738, 217] on span "โอน" at bounding box center [740, 215] width 32 height 20
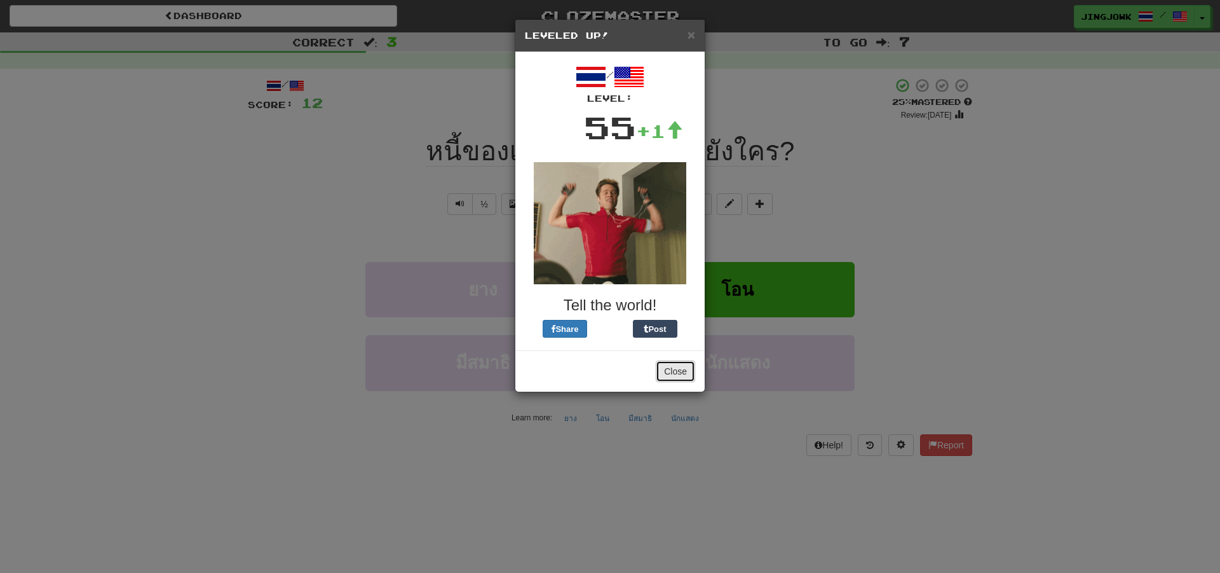
click at [676, 370] on button "Close" at bounding box center [675, 371] width 39 height 22
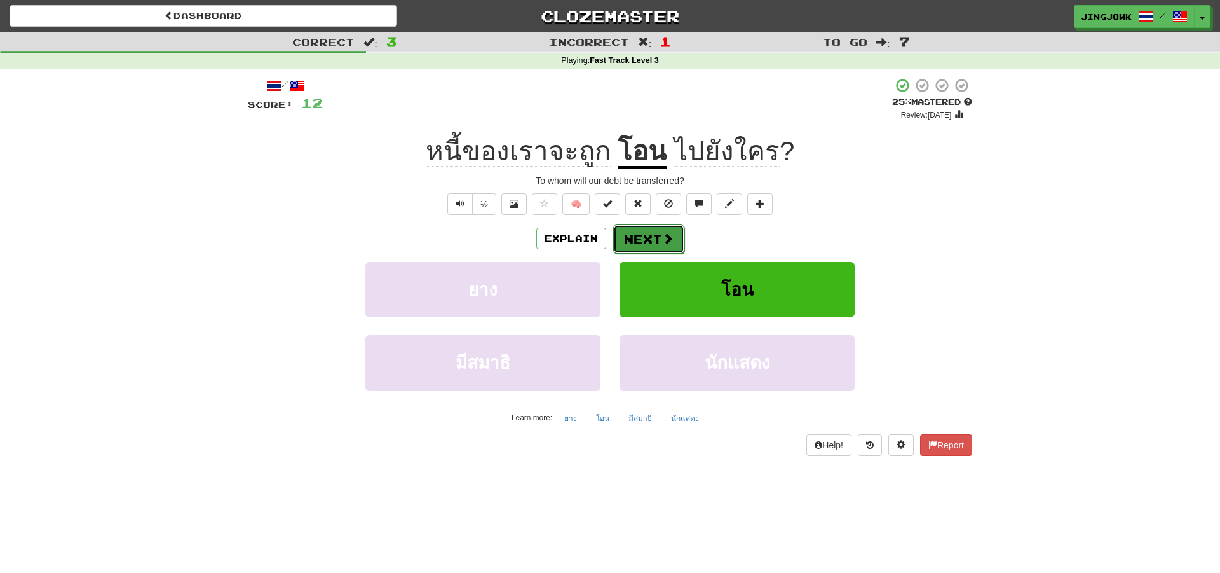
click at [642, 236] on button "Next" at bounding box center [648, 238] width 71 height 29
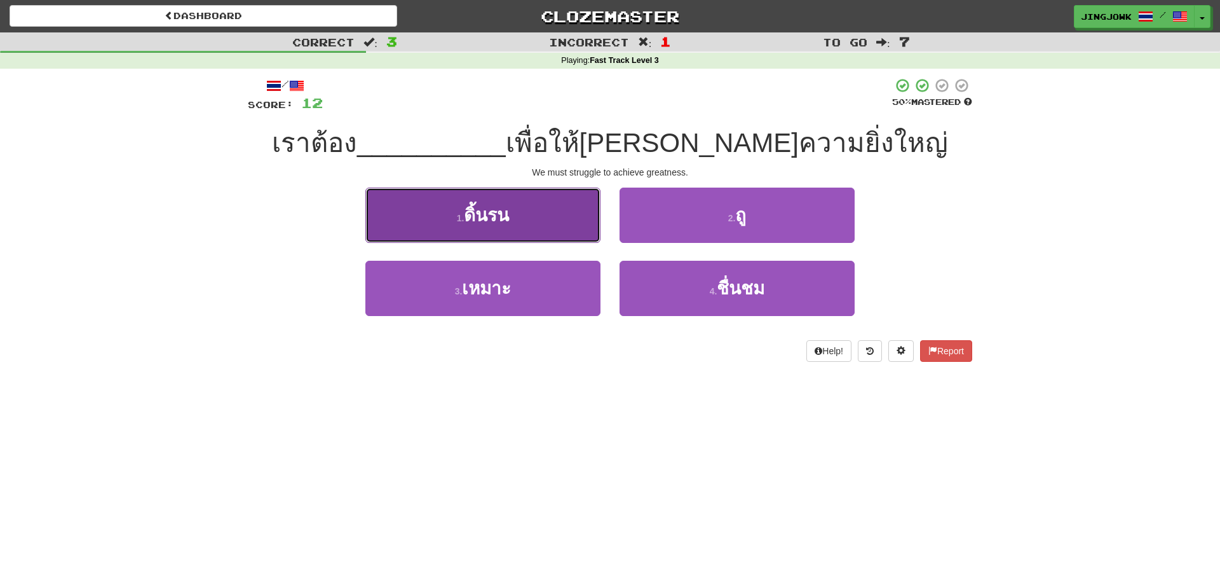
click at [479, 216] on span "ดิ้นรน" at bounding box center [486, 215] width 45 height 20
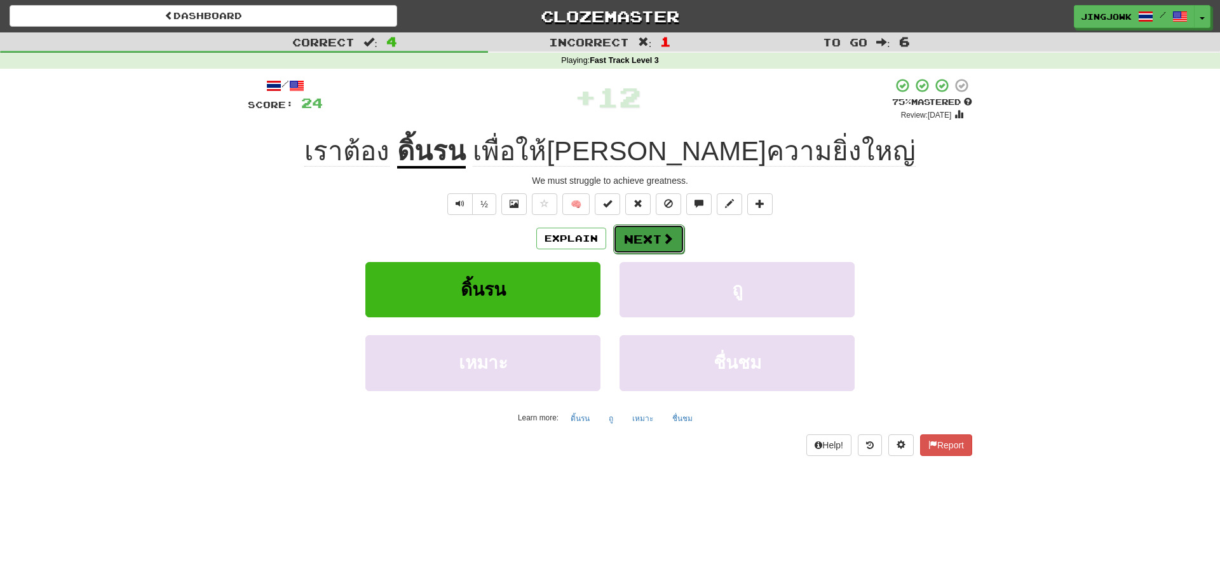
click at [641, 242] on button "Next" at bounding box center [648, 238] width 71 height 29
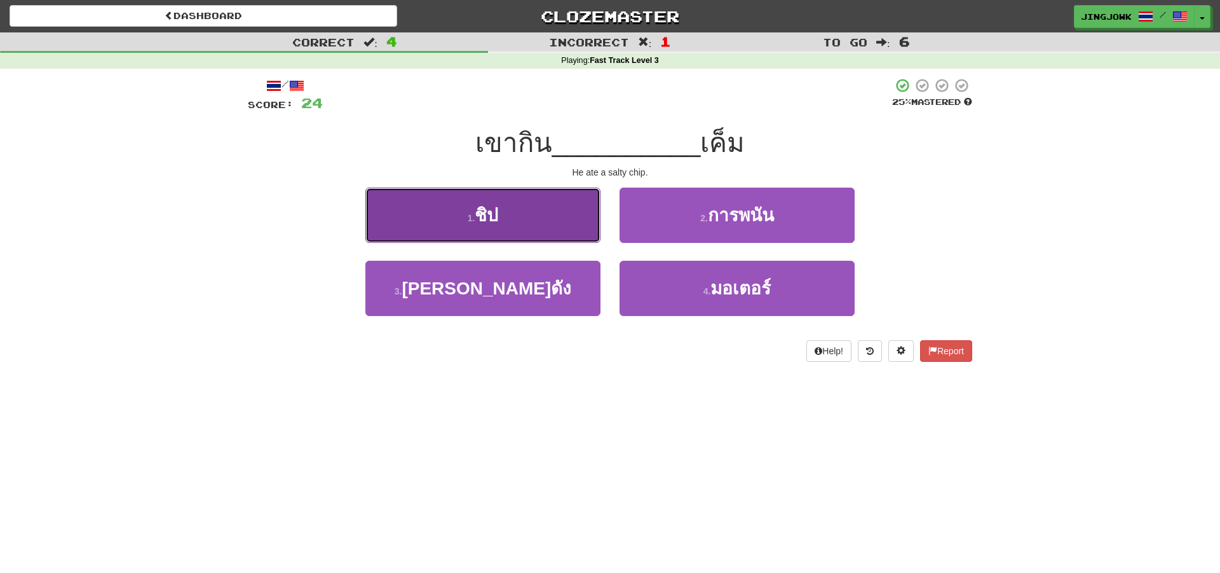
click at [483, 218] on span "ชิป" at bounding box center [487, 215] width 24 height 20
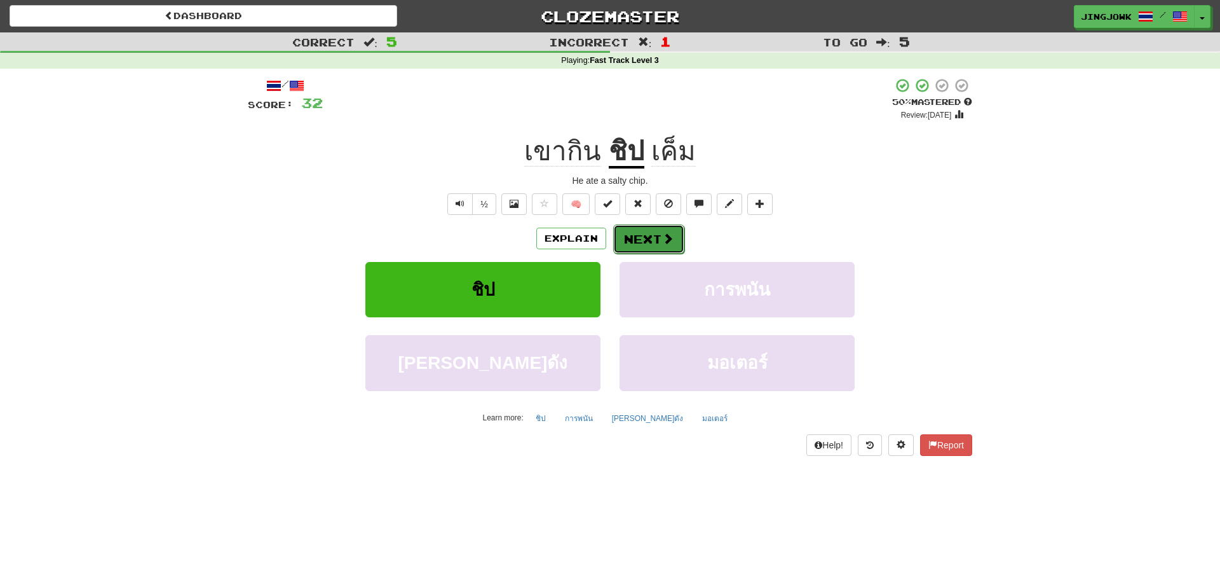
click at [647, 239] on button "Next" at bounding box center [648, 238] width 71 height 29
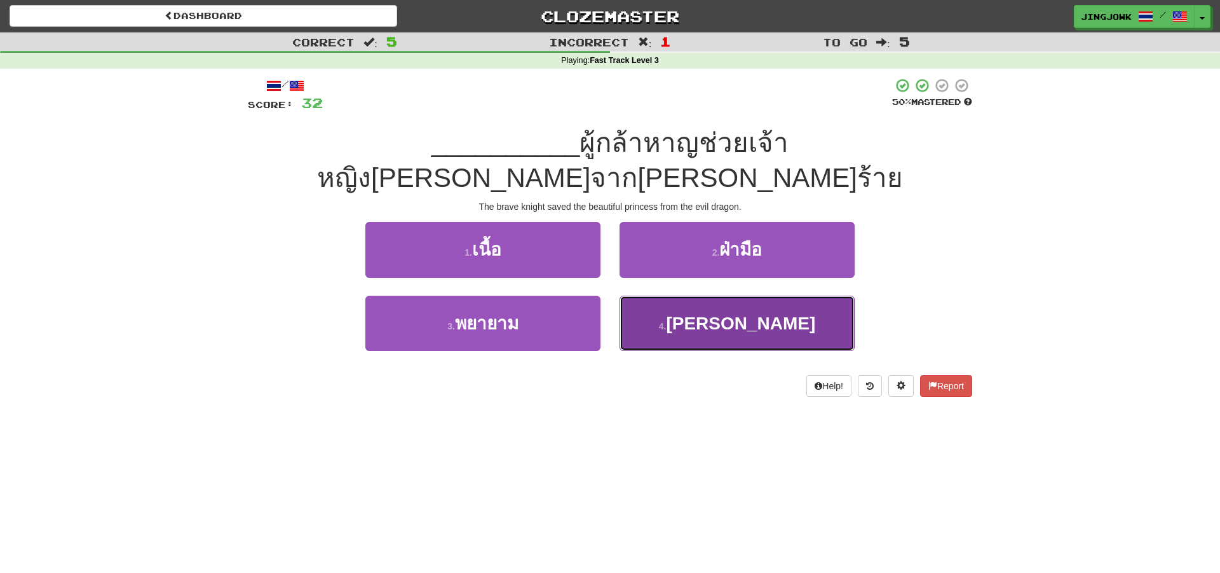
click at [730, 313] on span "อัศวิน" at bounding box center [740, 323] width 149 height 20
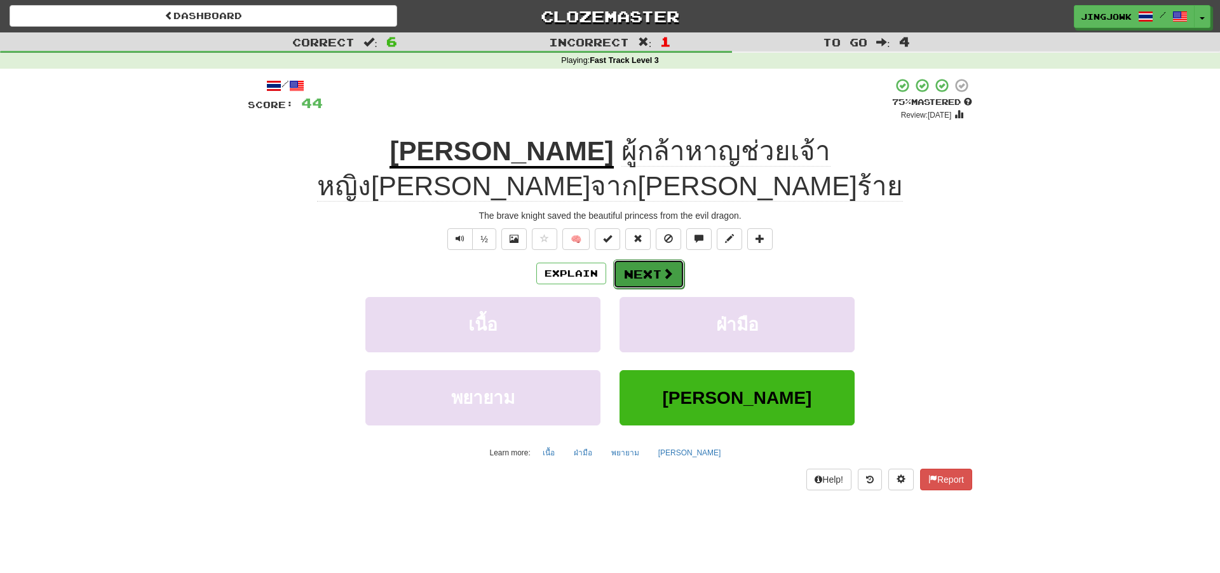
click at [646, 259] on button "Next" at bounding box center [648, 273] width 71 height 29
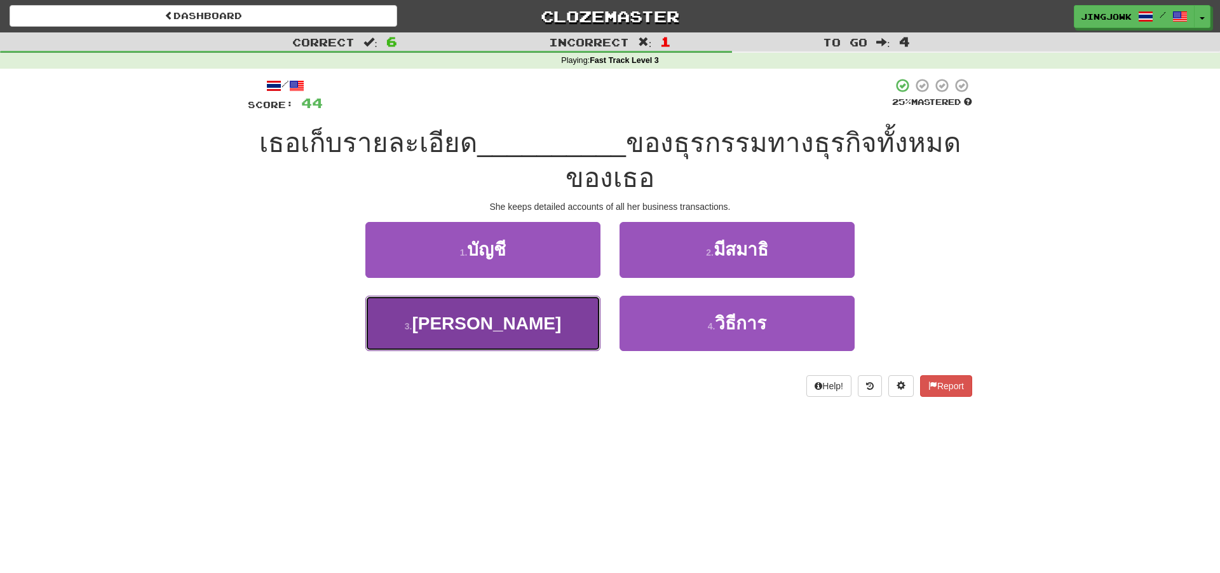
click at [500, 328] on span "ระลึก" at bounding box center [486, 323] width 149 height 20
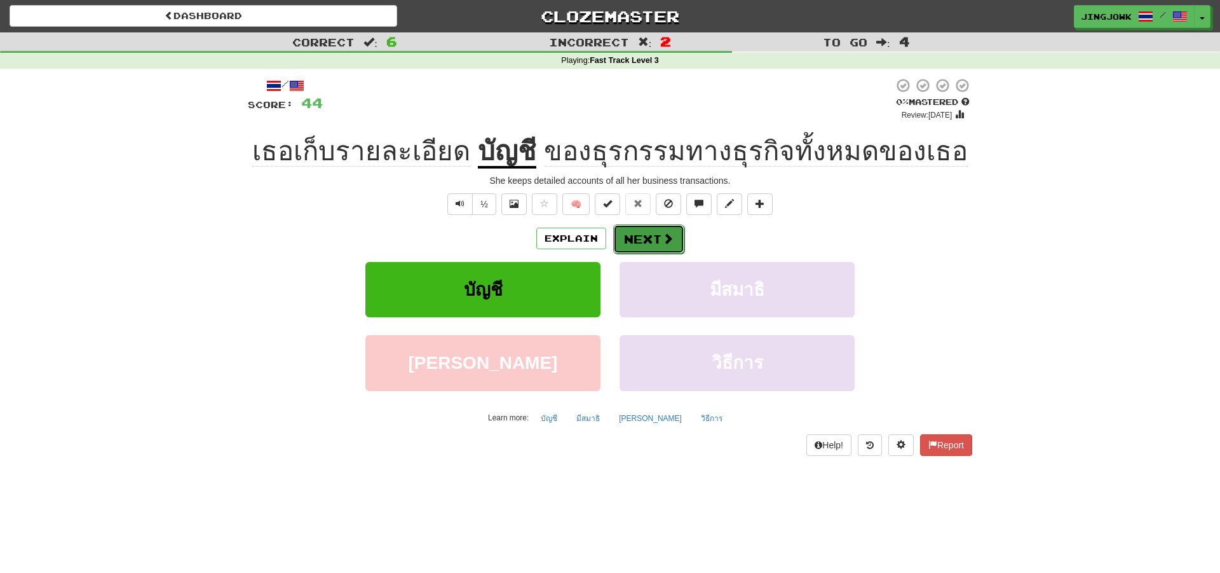
click at [651, 238] on button "Next" at bounding box center [648, 238] width 71 height 29
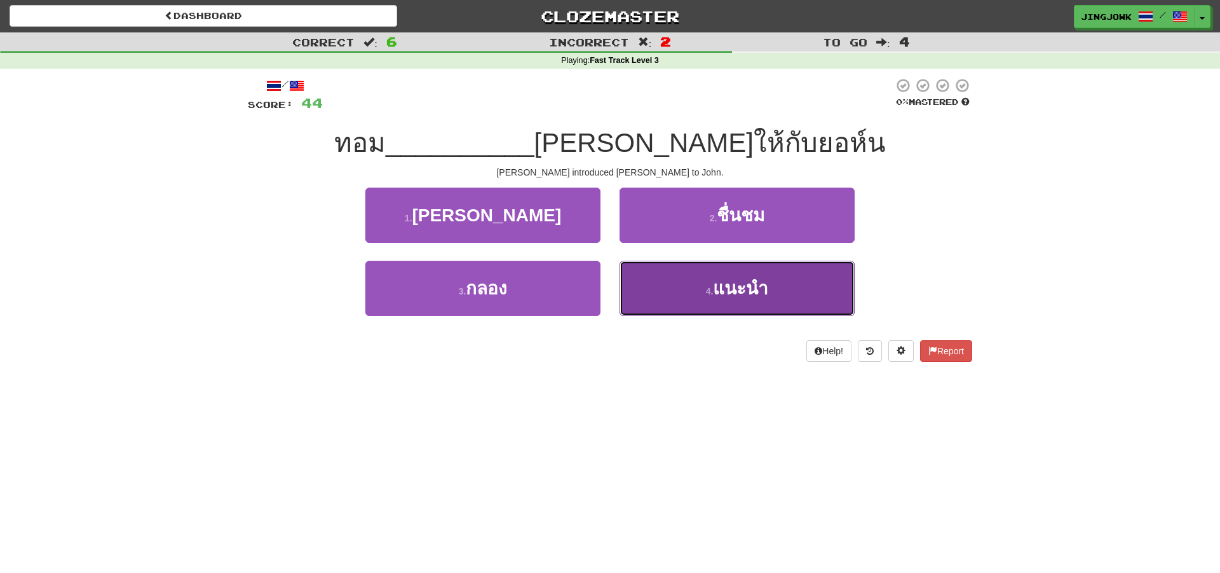
click at [738, 288] on span "แนะนํา" at bounding box center [740, 288] width 55 height 20
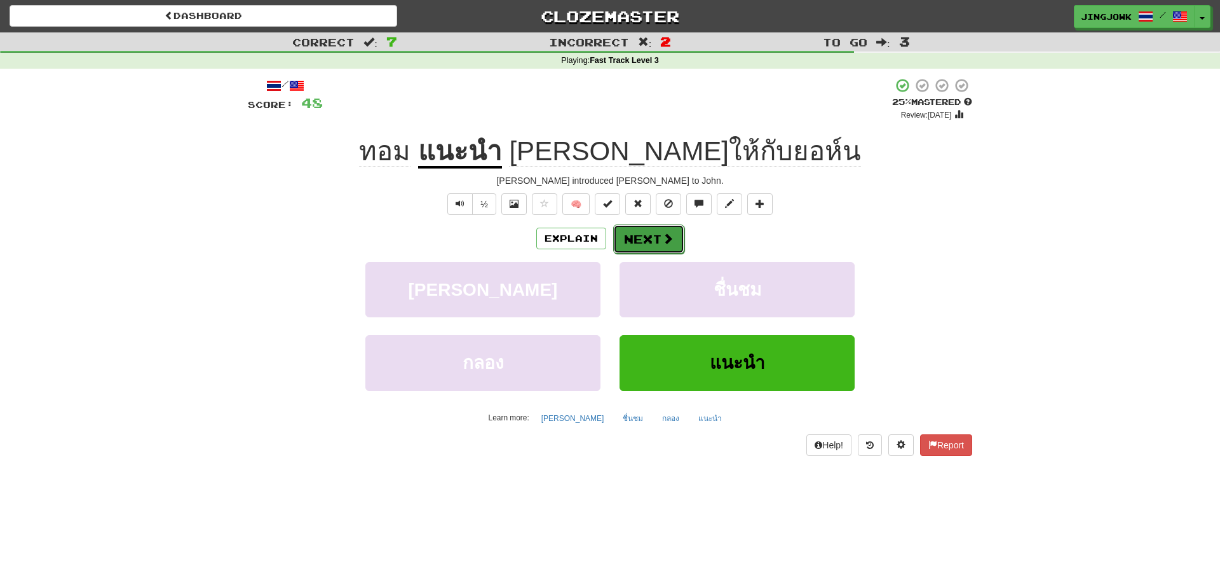
click at [638, 240] on button "Next" at bounding box center [648, 238] width 71 height 29
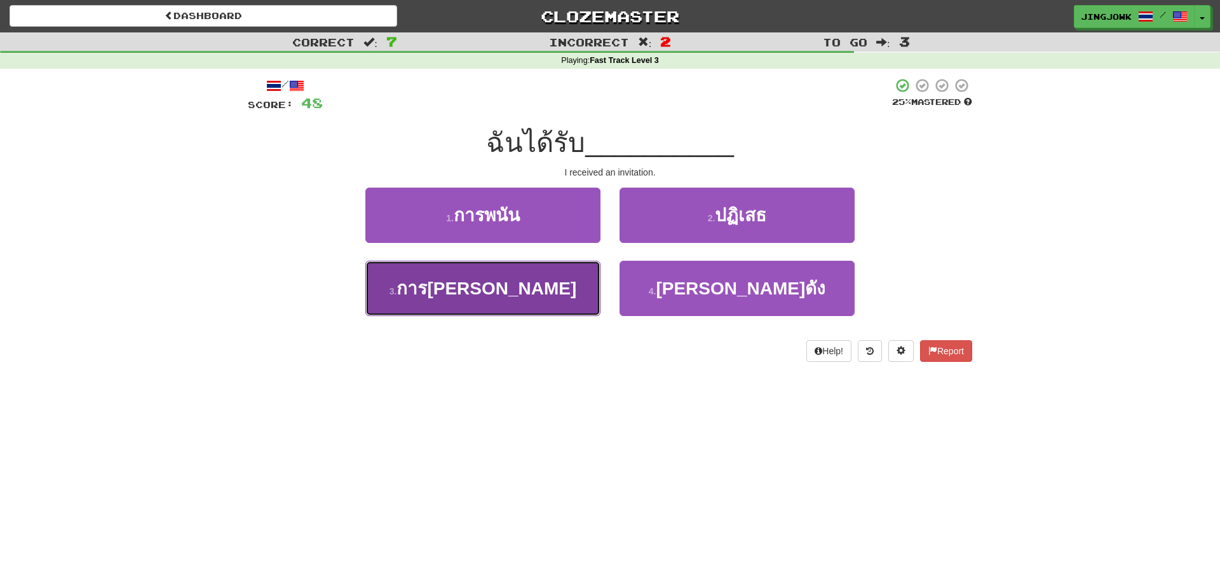
click at [496, 291] on span "การเชิญ" at bounding box center [487, 288] width 180 height 20
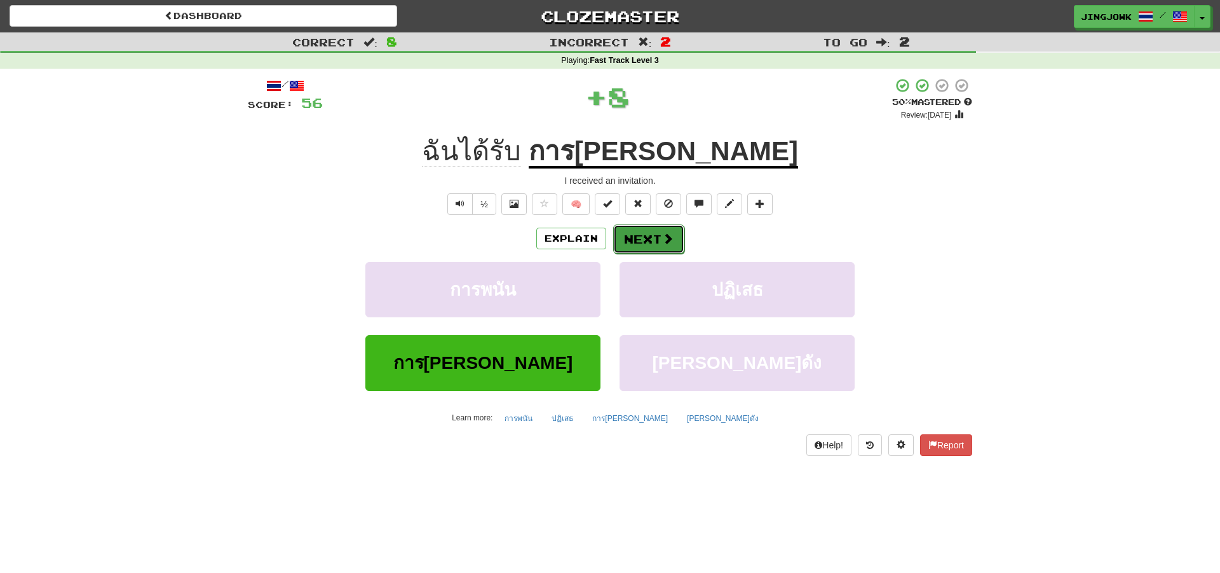
click at [646, 241] on button "Next" at bounding box center [648, 238] width 71 height 29
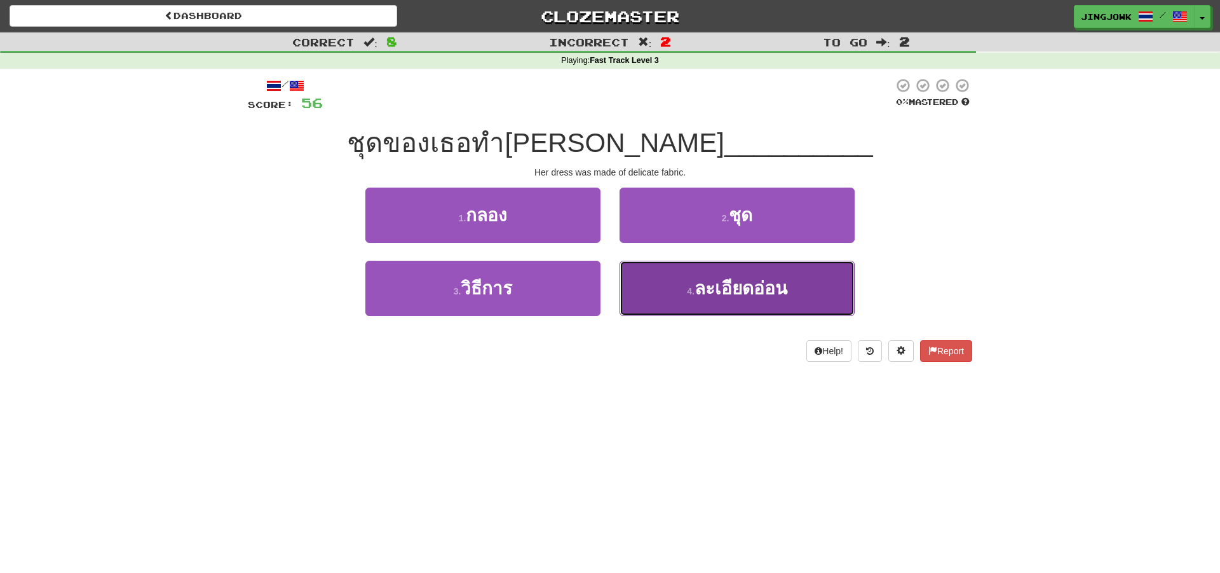
click at [717, 286] on span "ละเอียดอ่อน" at bounding box center [741, 288] width 93 height 20
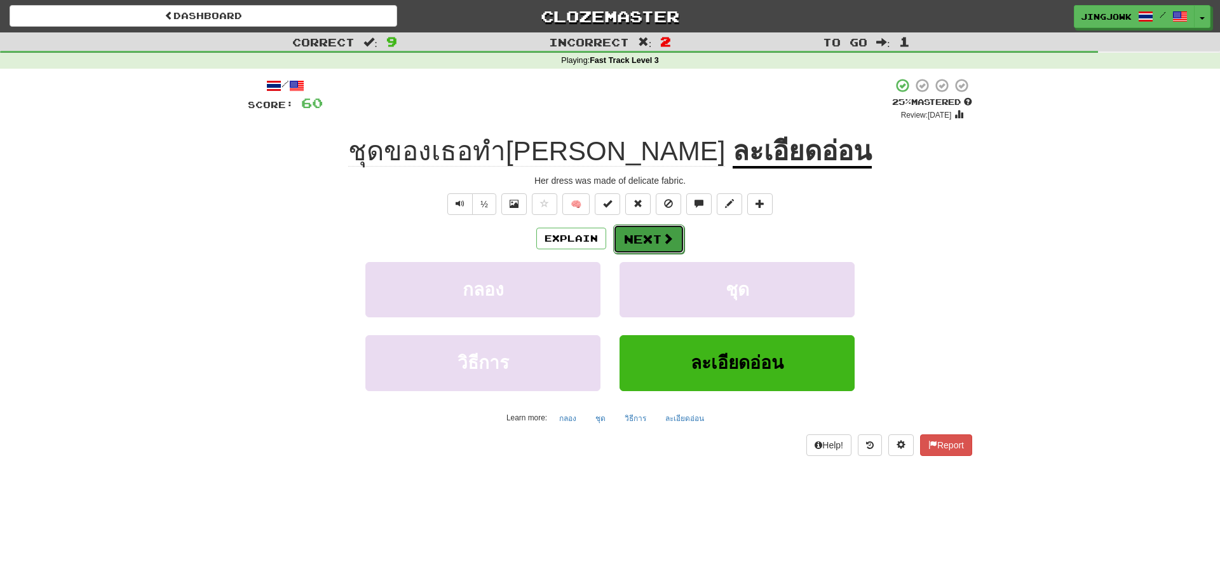
click at [644, 240] on button "Next" at bounding box center [648, 238] width 71 height 29
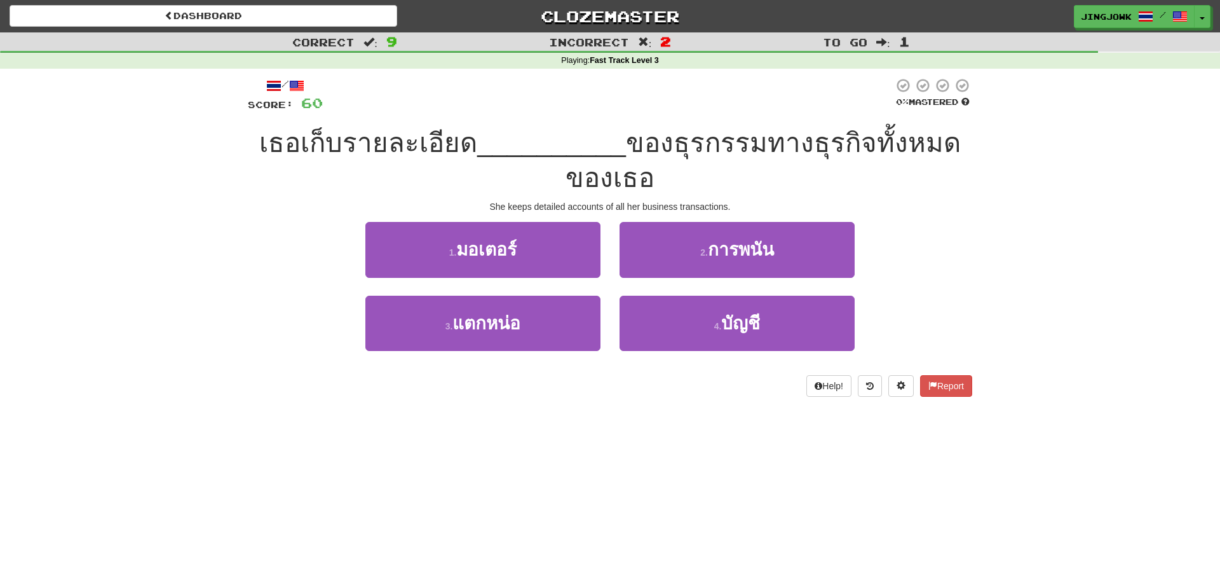
click at [887, 512] on div "Dashboard Clozemaster jingjowk / Toggle Dropdown Dashboard Leaderboard Activity…" at bounding box center [610, 286] width 1220 height 573
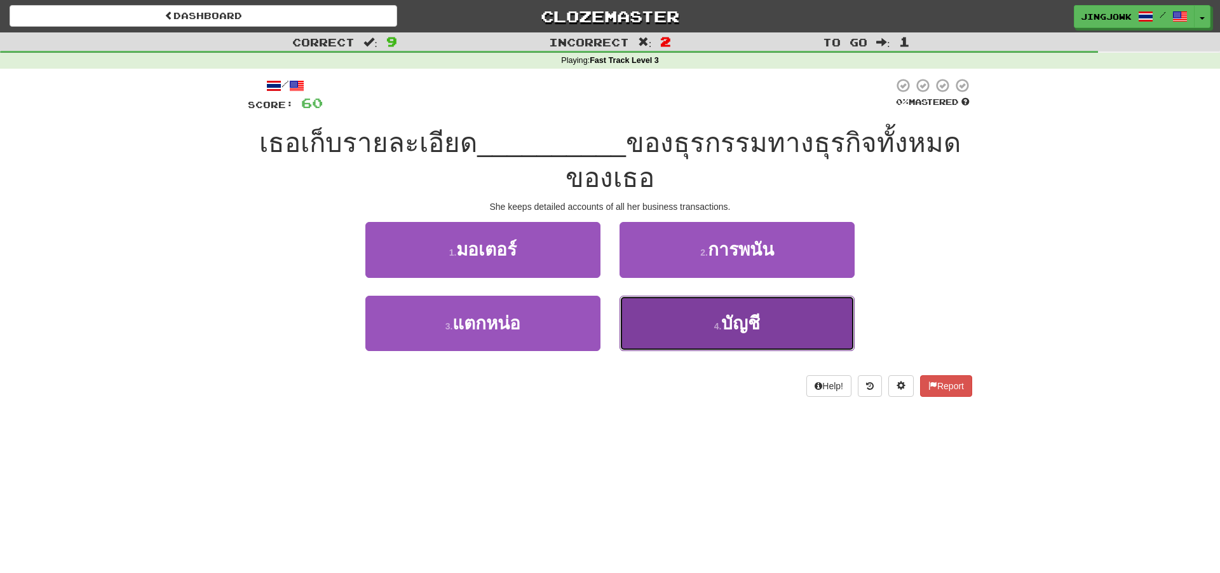
click at [745, 324] on span "บัญชี" at bounding box center [740, 323] width 39 height 20
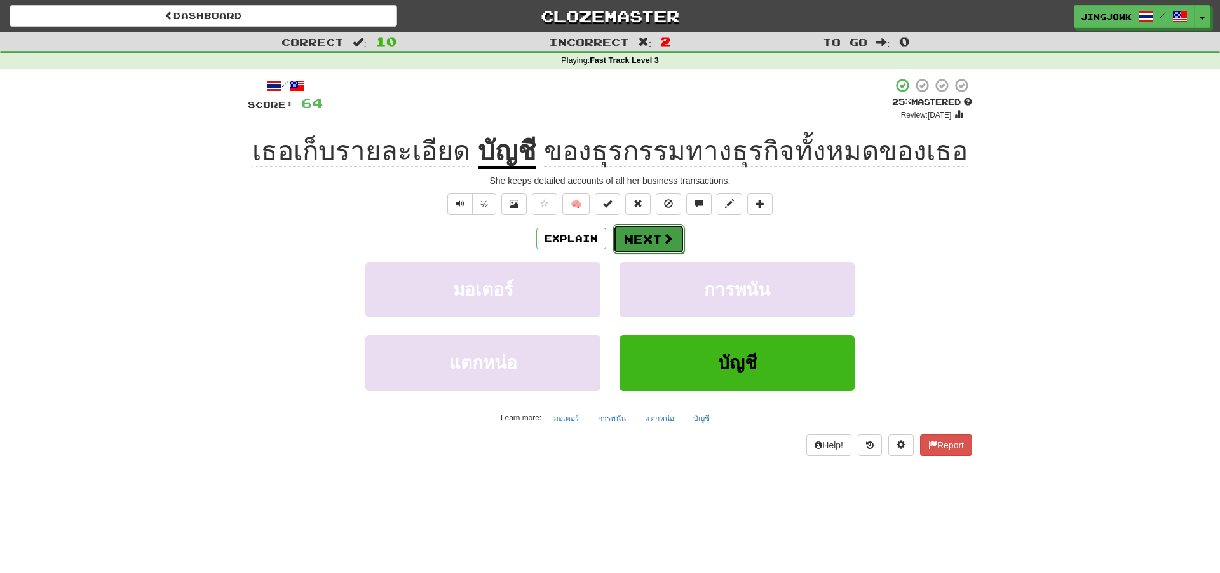
click at [639, 238] on button "Next" at bounding box center [648, 238] width 71 height 29
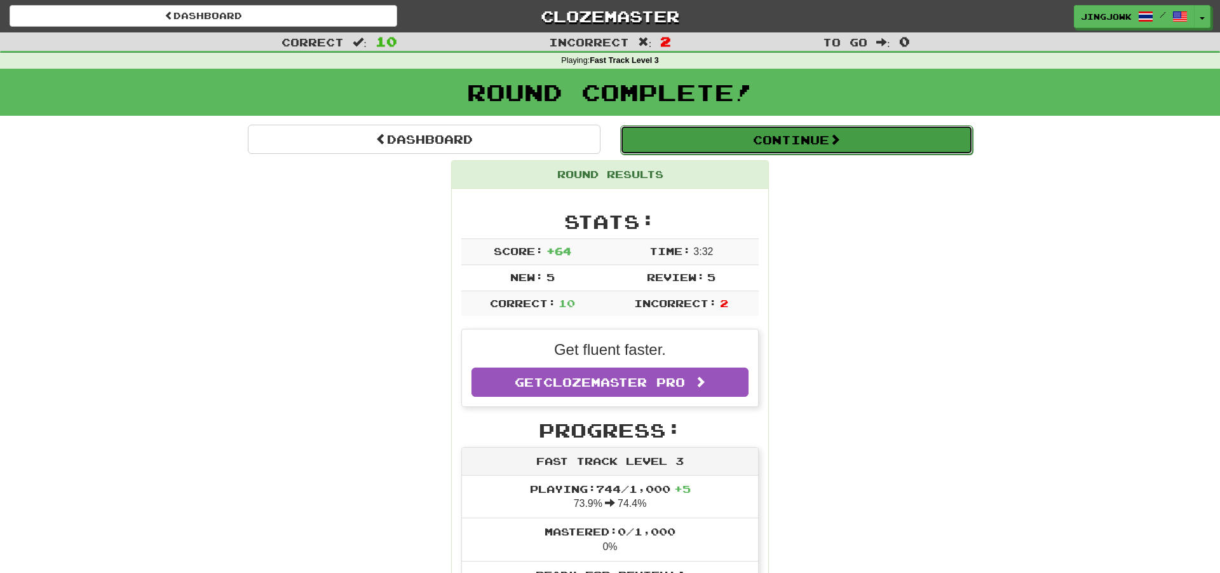
click at [789, 142] on button "Continue" at bounding box center [796, 139] width 353 height 29
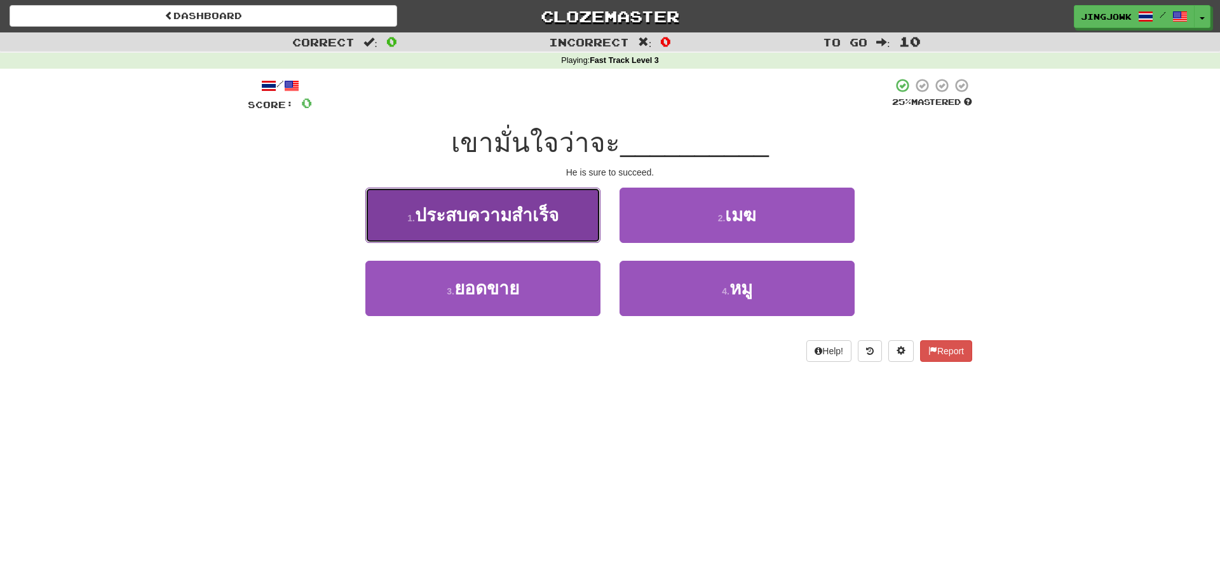
click at [463, 214] on span "ประสบความสําเร็จ" at bounding box center [487, 215] width 144 height 20
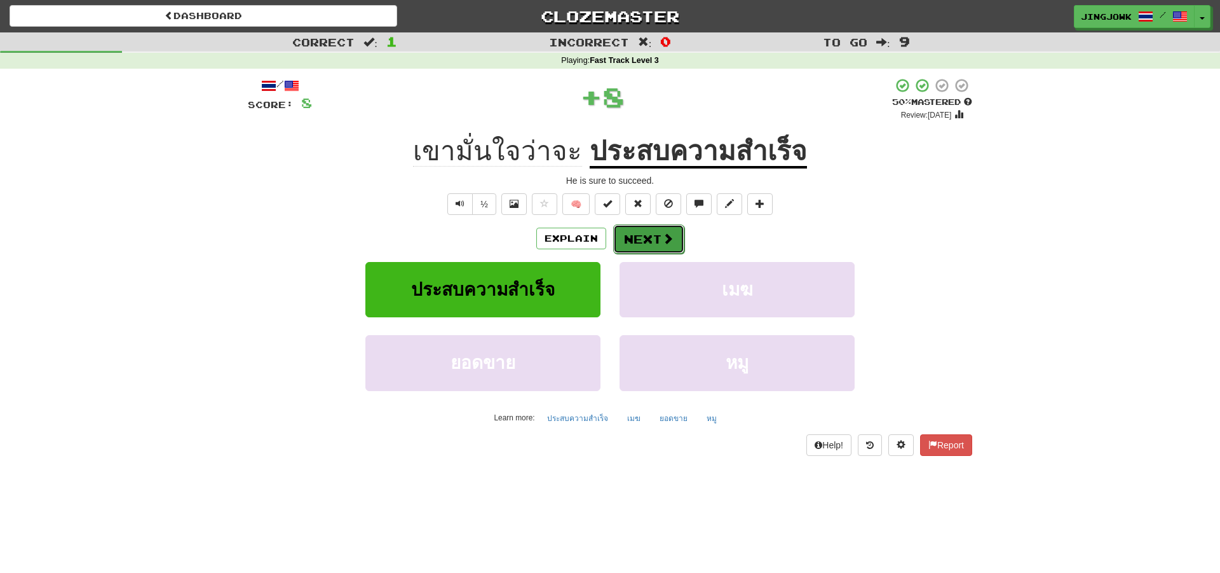
click at [648, 241] on button "Next" at bounding box center [648, 238] width 71 height 29
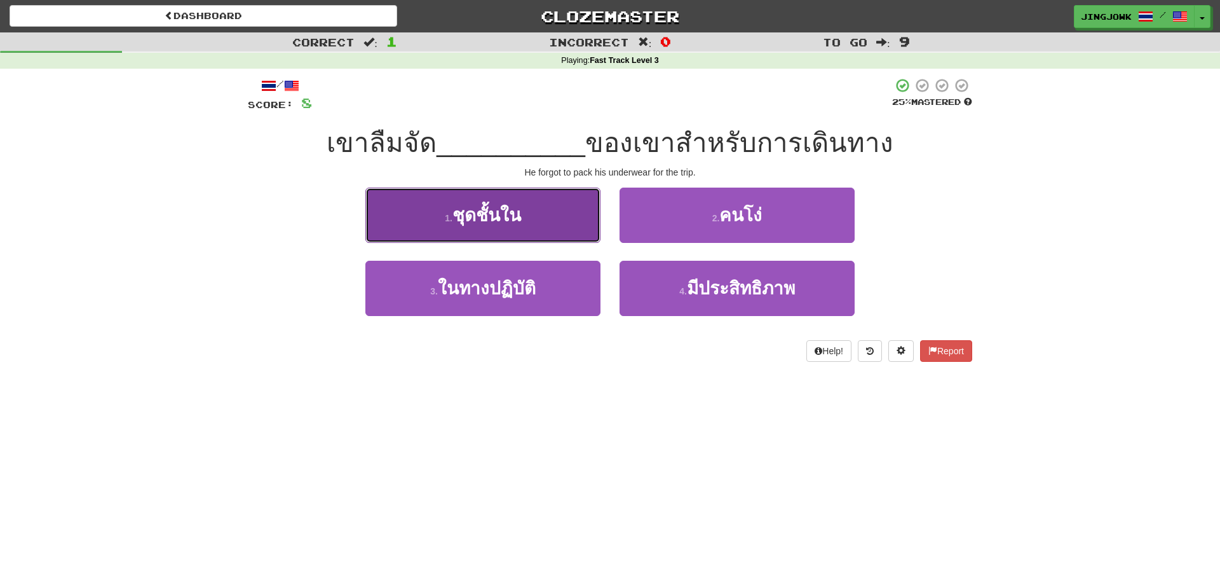
click at [471, 216] on span "ชุดชั้นใน" at bounding box center [486, 215] width 69 height 20
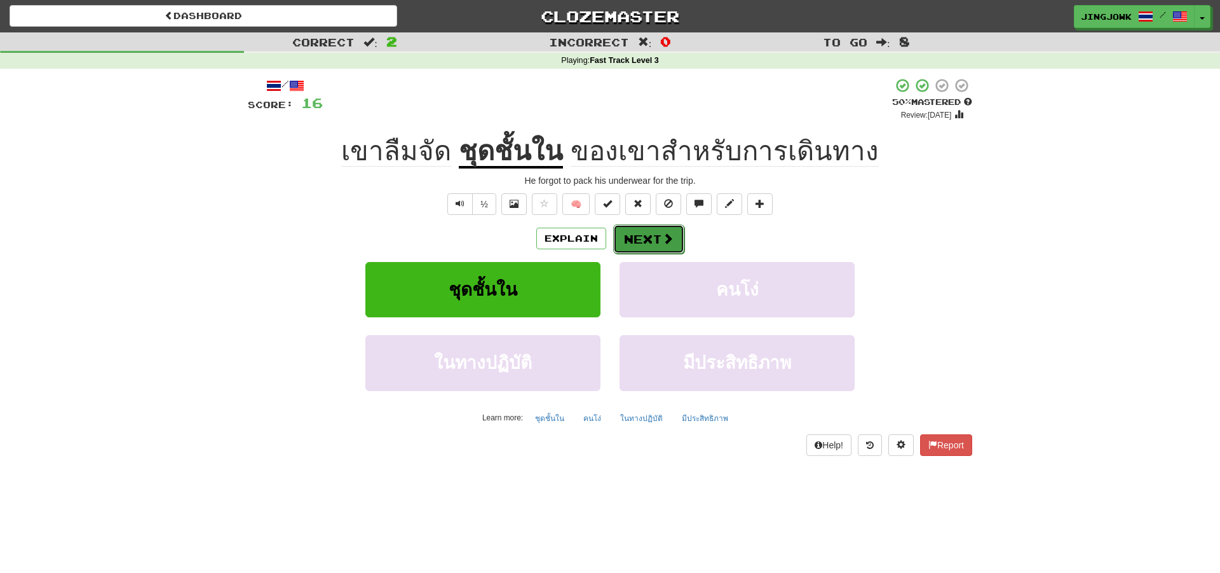
click at [647, 241] on button "Next" at bounding box center [648, 238] width 71 height 29
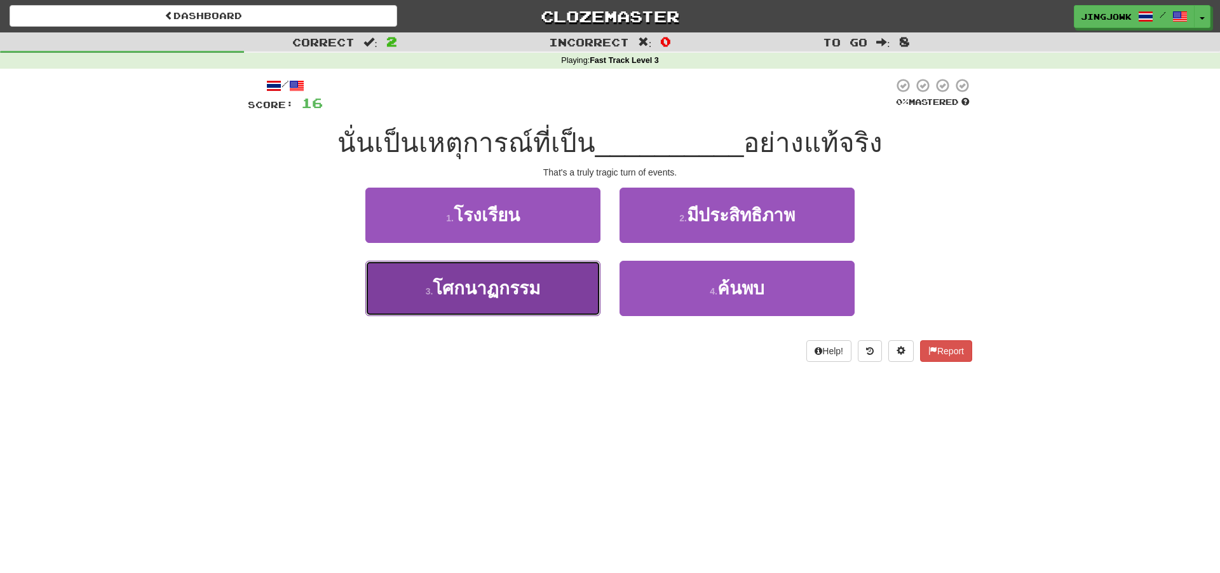
click at [496, 296] on span "โศกนาฏกรรม" at bounding box center [486, 288] width 107 height 20
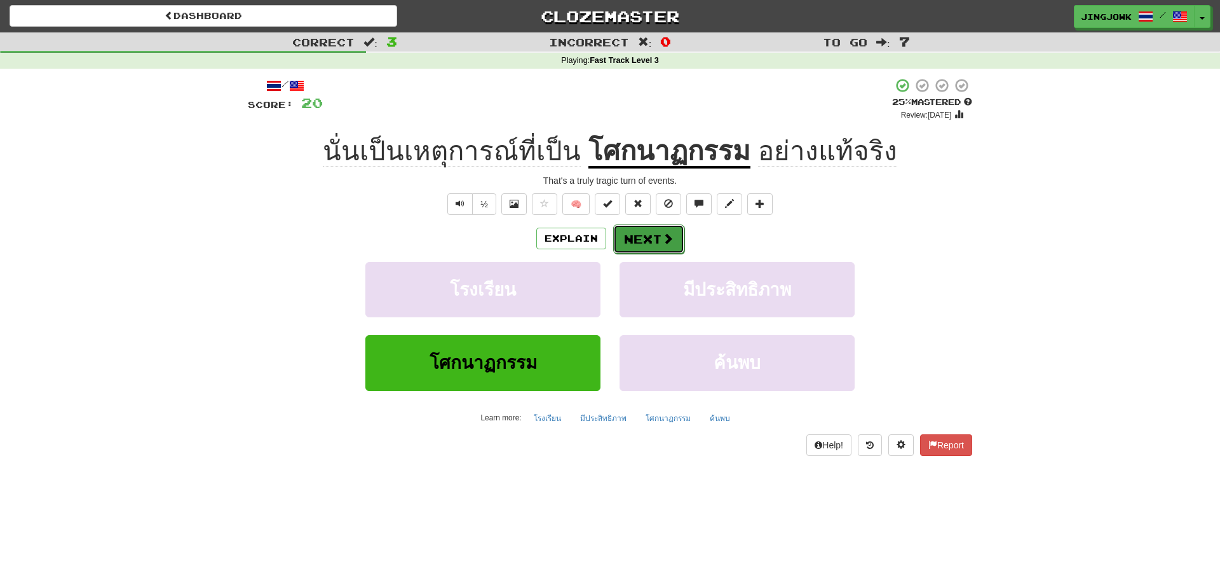
click at [643, 240] on button "Next" at bounding box center [648, 238] width 71 height 29
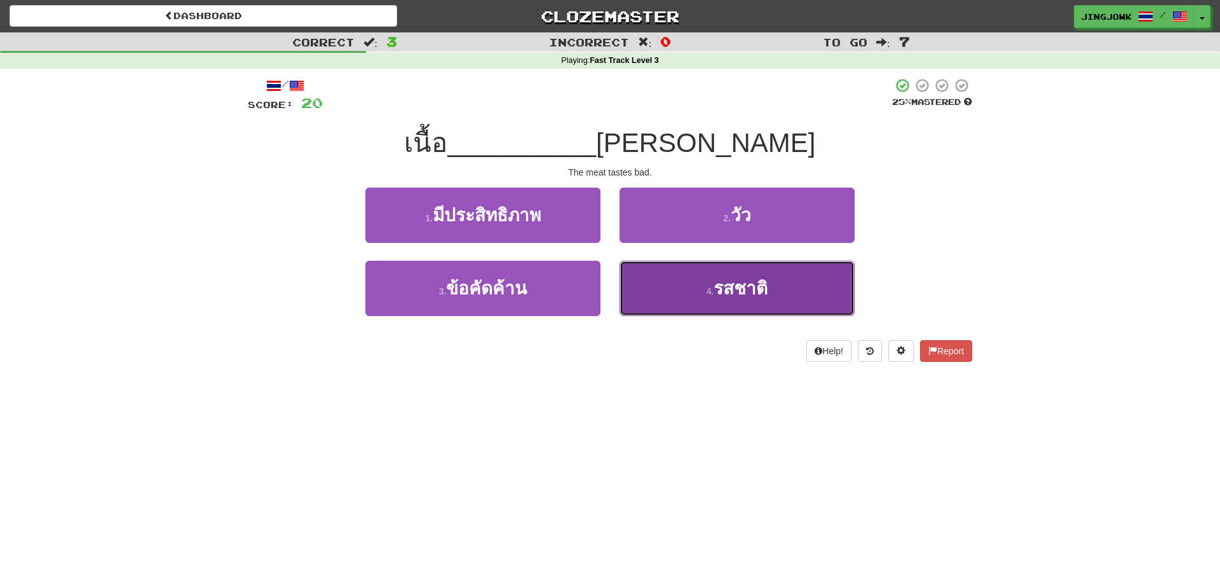
click at [724, 288] on span "รสชาติ" at bounding box center [741, 288] width 54 height 20
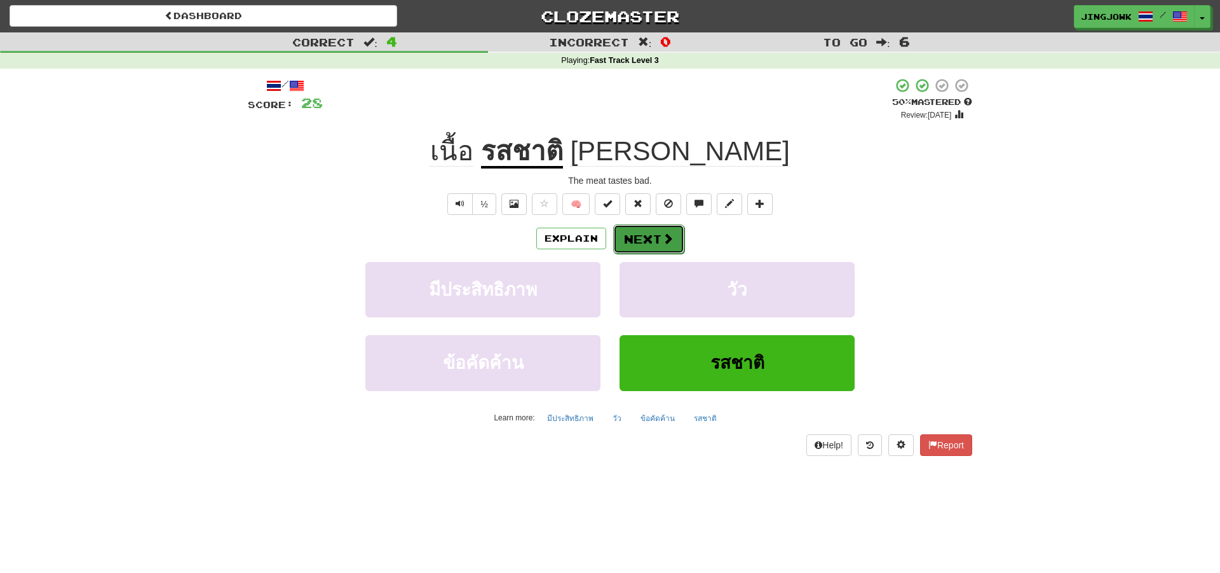
click at [651, 237] on button "Next" at bounding box center [648, 238] width 71 height 29
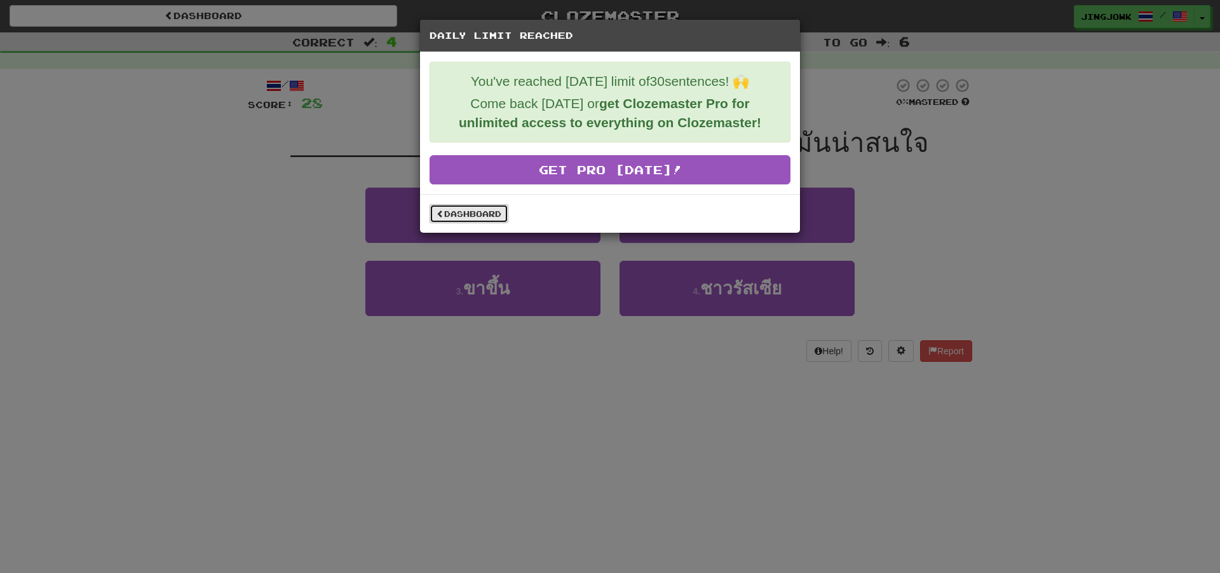
drag, startPoint x: 456, startPoint y: 217, endPoint x: 466, endPoint y: 219, distance: 9.7
click at [457, 217] on link "Dashboard" at bounding box center [469, 213] width 79 height 19
